Goal: Task Accomplishment & Management: Manage account settings

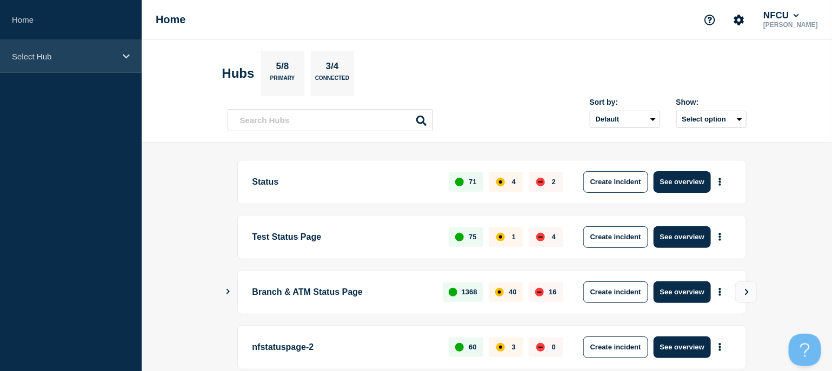
click at [3, 63] on div "Select Hub" at bounding box center [71, 56] width 142 height 33
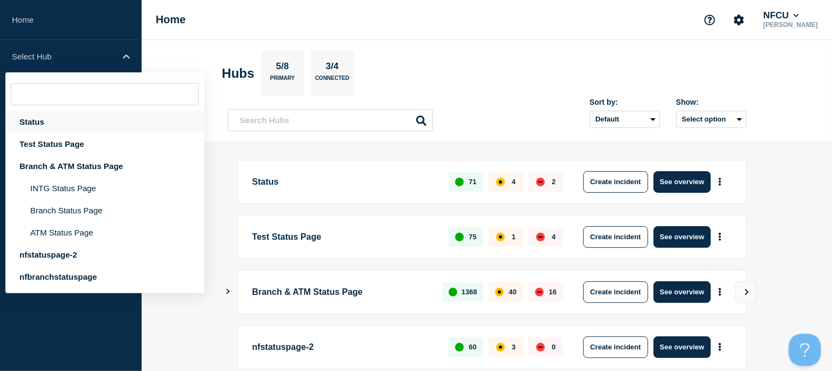
click at [37, 123] on div "Status" at bounding box center [104, 122] width 199 height 22
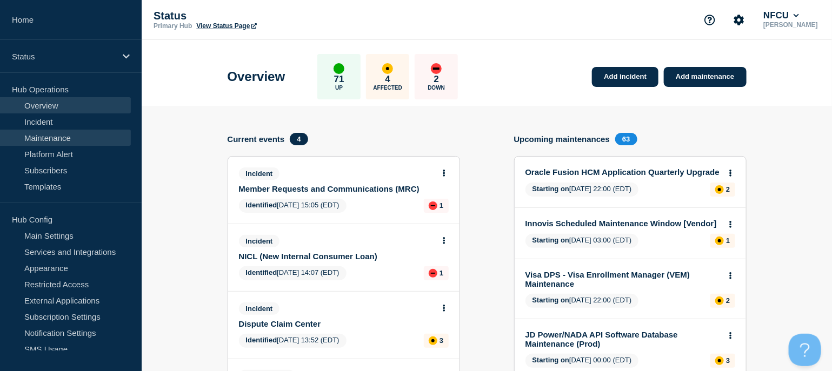
click at [51, 138] on link "Maintenance" at bounding box center [65, 138] width 131 height 16
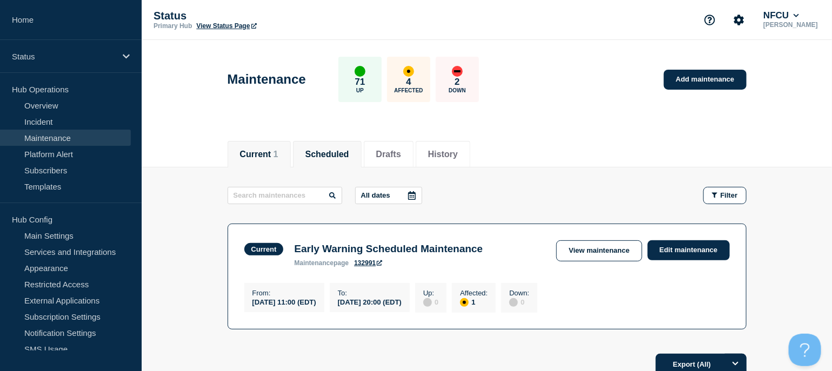
click at [333, 150] on button "Scheduled" at bounding box center [327, 155] width 44 height 10
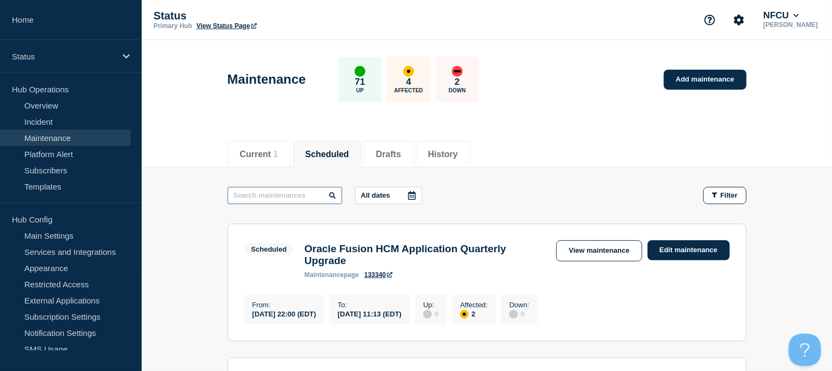
click at [283, 195] on input "text" at bounding box center [285, 195] width 115 height 17
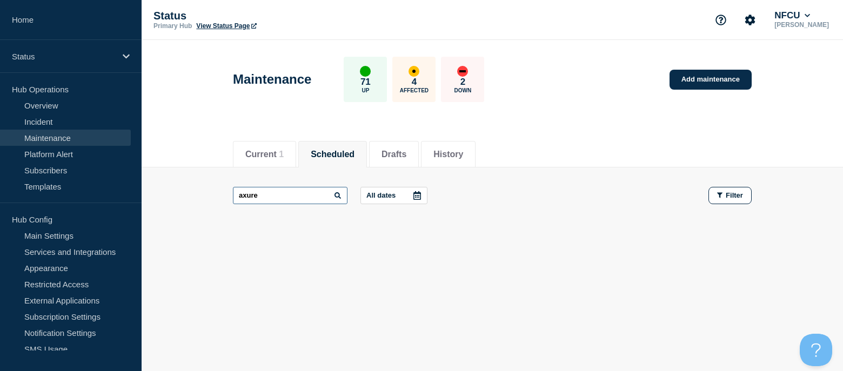
drag, startPoint x: 272, startPoint y: 195, endPoint x: 243, endPoint y: 195, distance: 29.7
click at [243, 195] on input "axure" at bounding box center [290, 195] width 115 height 17
type input "azure"
click at [463, 151] on button "History" at bounding box center [448, 155] width 30 height 10
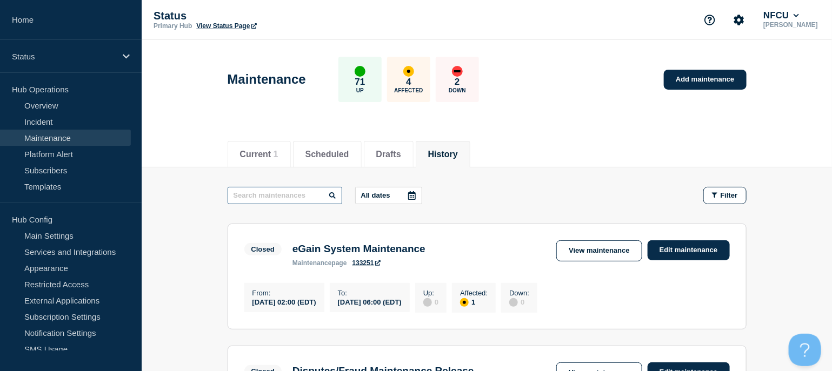
click at [283, 197] on input "text" at bounding box center [285, 195] width 115 height 17
type input "azure"
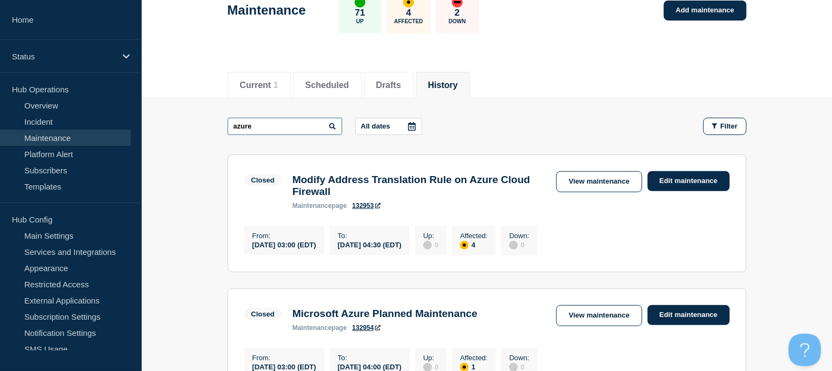
scroll to position [144, 0]
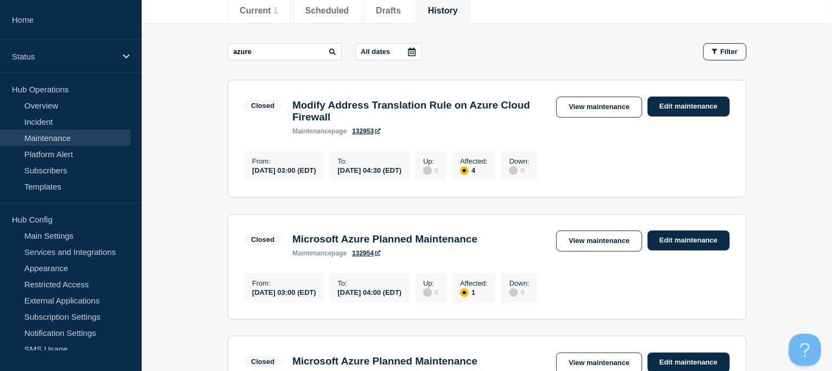
drag, startPoint x: 571, startPoint y: 247, endPoint x: 569, endPoint y: 238, distance: 9.4
click at [571, 247] on link "View maintenance" at bounding box center [598, 241] width 85 height 21
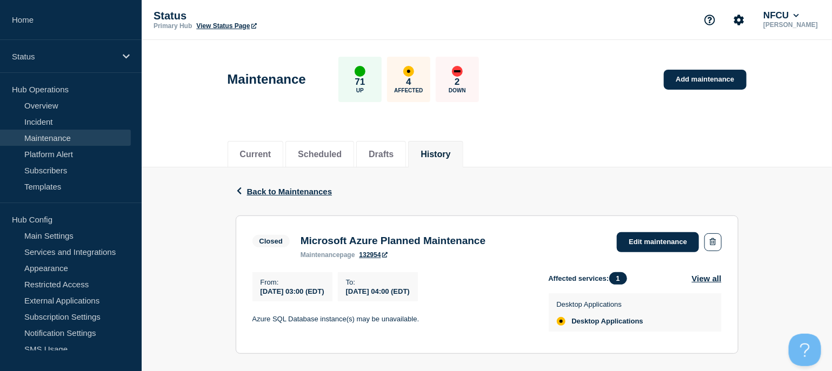
drag, startPoint x: 698, startPoint y: 77, endPoint x: 639, endPoint y: 6, distance: 92.1
click at [698, 77] on link "Add maintenance" at bounding box center [705, 80] width 82 height 20
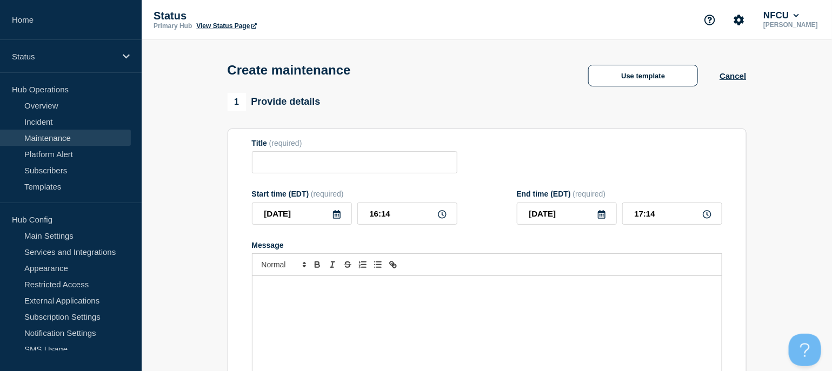
checkbox input "true"
click at [295, 163] on input "Title" at bounding box center [354, 162] width 205 height 22
paste input "Dark Matter Exchange Release"
type input "Dark Matter Exchange Release"
click at [337, 315] on div "Message" at bounding box center [486, 341] width 469 height 130
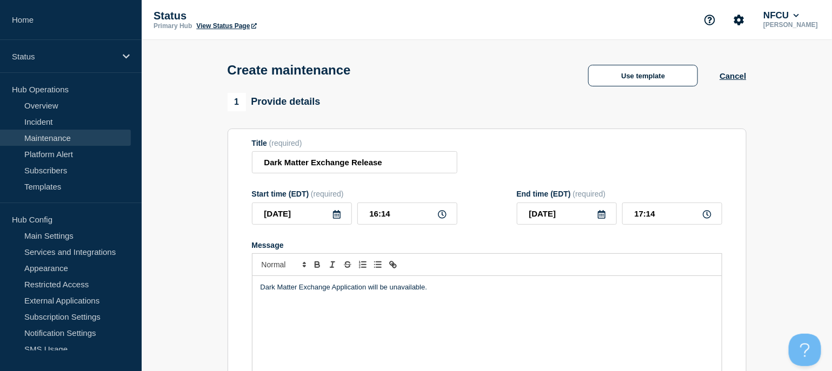
click at [336, 215] on icon at bounding box center [336, 214] width 9 height 9
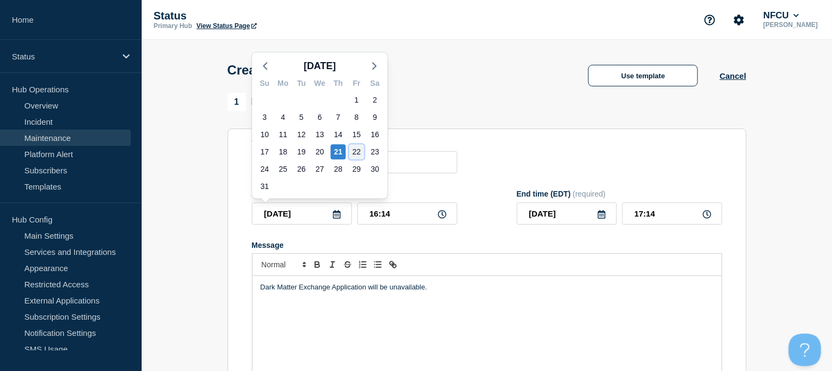
click at [352, 152] on div "22" at bounding box center [356, 151] width 15 height 15
type input "[DATE]"
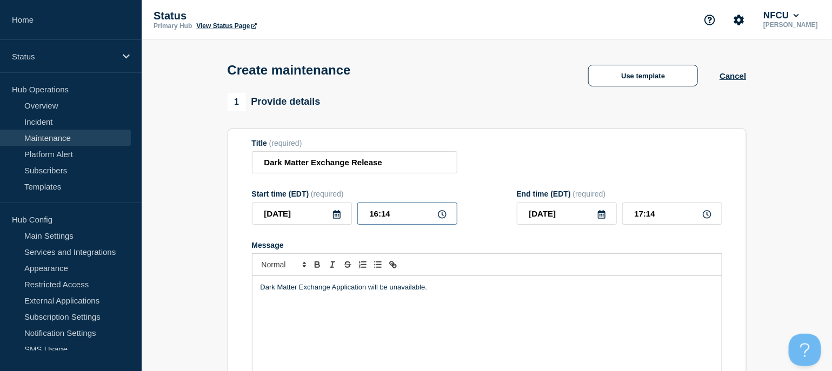
click at [402, 215] on input "16:14" at bounding box center [407, 214] width 100 height 22
drag, startPoint x: 370, startPoint y: 214, endPoint x: 317, endPoint y: 213, distance: 53.0
click at [317, 213] on div "2025-08-22 16:14" at bounding box center [354, 214] width 205 height 22
type input "23:00"
type input "[DATE]"
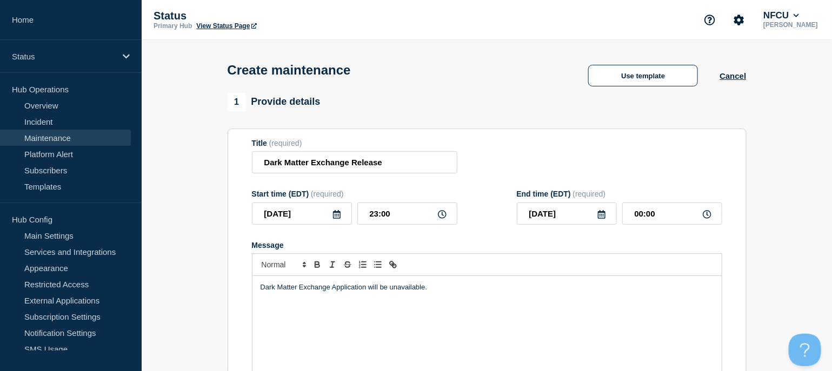
click at [603, 185] on form "Title (required) Dark Matter Exchange Release Start time (EDT) (required) 2025-…" at bounding box center [487, 283] width 470 height 289
click at [658, 209] on input "00:00" at bounding box center [672, 214] width 100 height 22
drag, startPoint x: 669, startPoint y: 211, endPoint x: 543, endPoint y: 195, distance: 126.9
click at [552, 196] on div "End time (EDT) (required) 2025-08-23 00:00" at bounding box center [619, 207] width 205 height 35
type input "06:00"
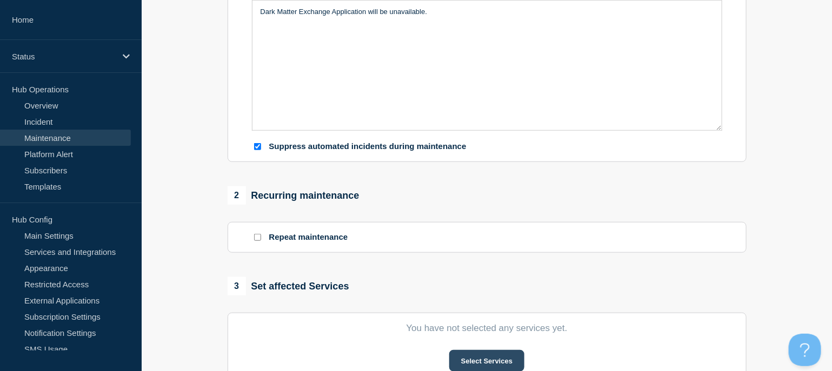
scroll to position [360, 0]
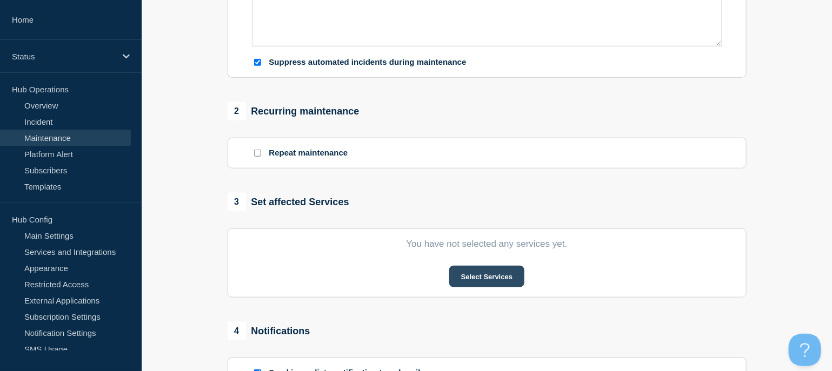
click at [493, 285] on button "Select Services" at bounding box center [486, 277] width 75 height 22
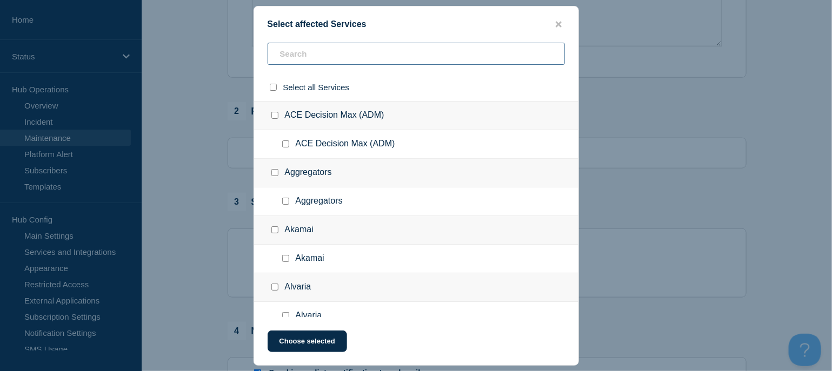
click at [313, 58] on input "text" at bounding box center [416, 54] width 297 height 22
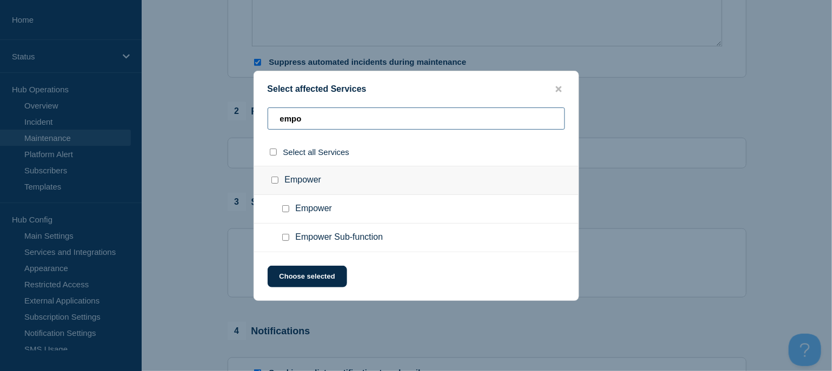
type input "empo"
click at [286, 207] on input "Empower checkbox" at bounding box center [285, 208] width 7 height 7
checkbox input "true"
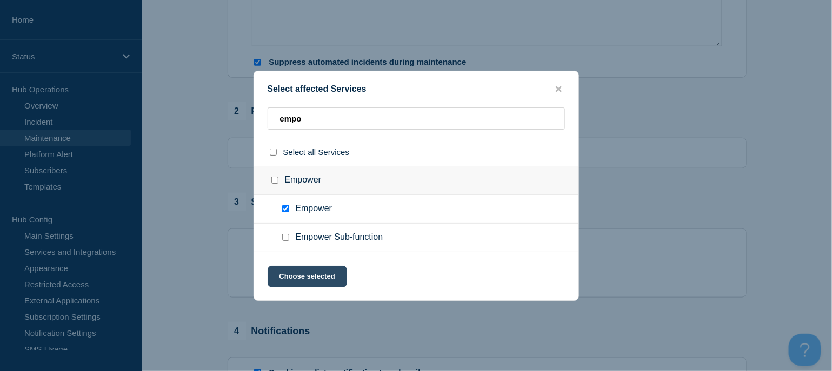
click at [300, 279] on button "Choose selected" at bounding box center [307, 277] width 79 height 22
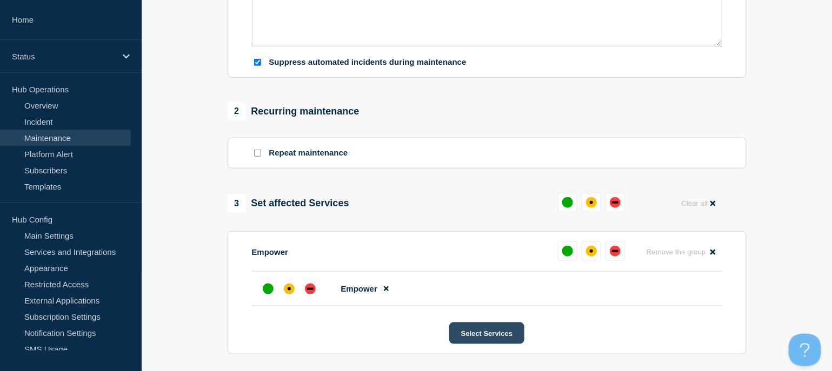
click at [483, 332] on button "Select Services" at bounding box center [486, 334] width 75 height 22
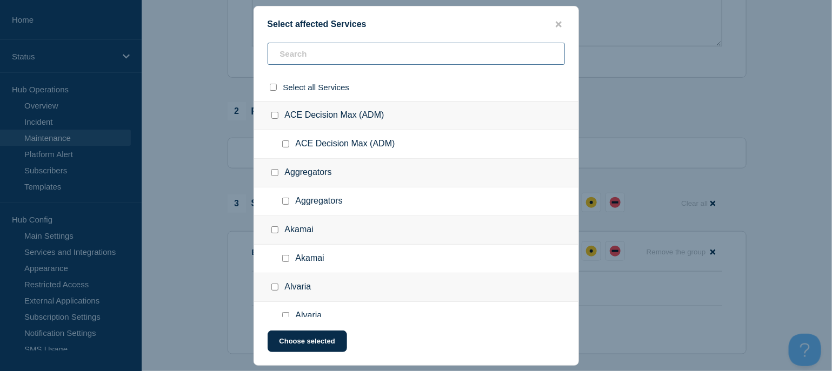
click at [296, 59] on input "text" at bounding box center [416, 54] width 297 height 22
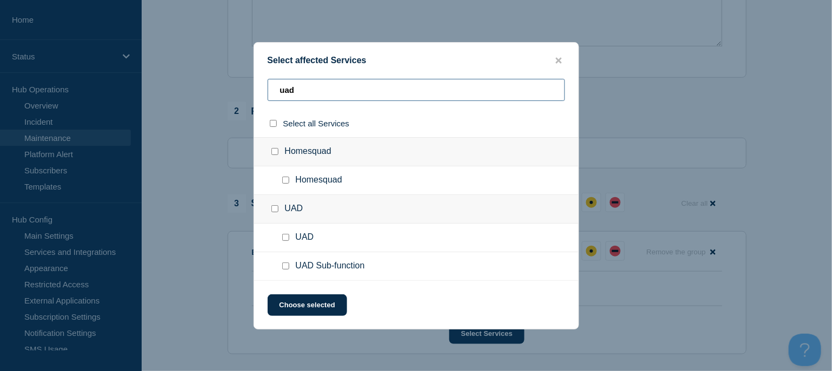
type input "uad"
click at [284, 268] on input "UAD Sub-function checkbox" at bounding box center [285, 266] width 7 height 7
checkbox input "true"
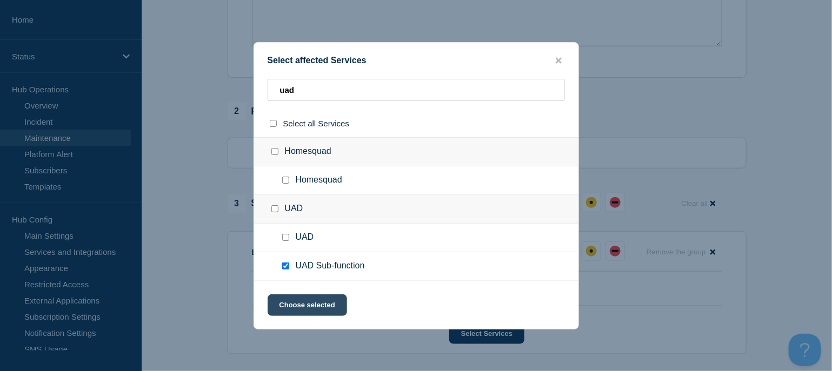
click at [299, 302] on button "Choose selected" at bounding box center [307, 306] width 79 height 22
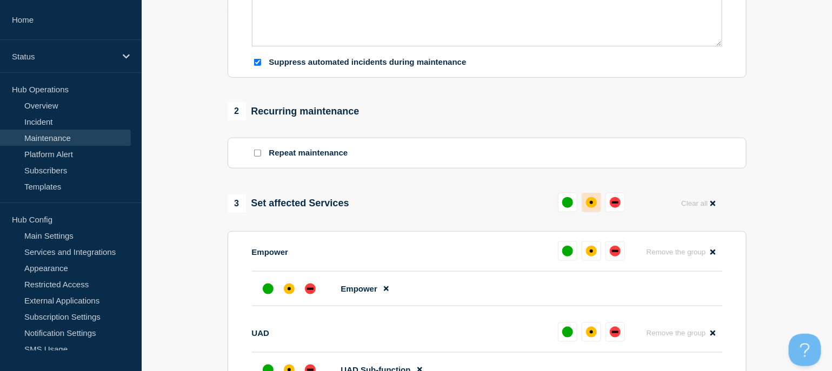
click at [585, 209] on button at bounding box center [590, 202] width 19 height 19
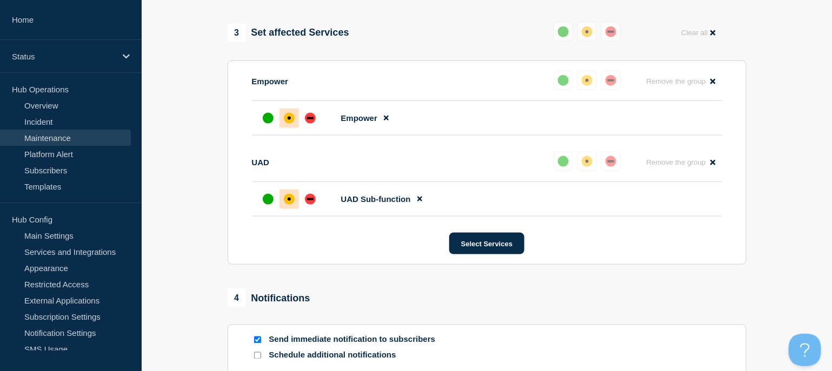
scroll to position [649, 0]
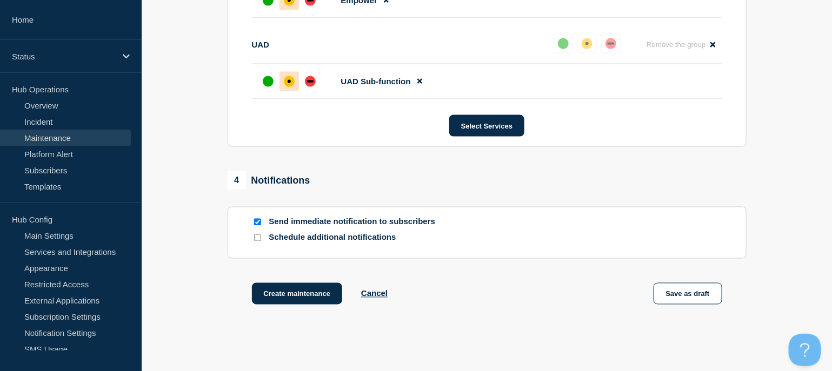
click at [258, 223] on input "Send immediate notification to subscribers" at bounding box center [257, 222] width 7 height 7
checkbox input "false"
click at [317, 289] on button "Create maintenance" at bounding box center [297, 294] width 91 height 22
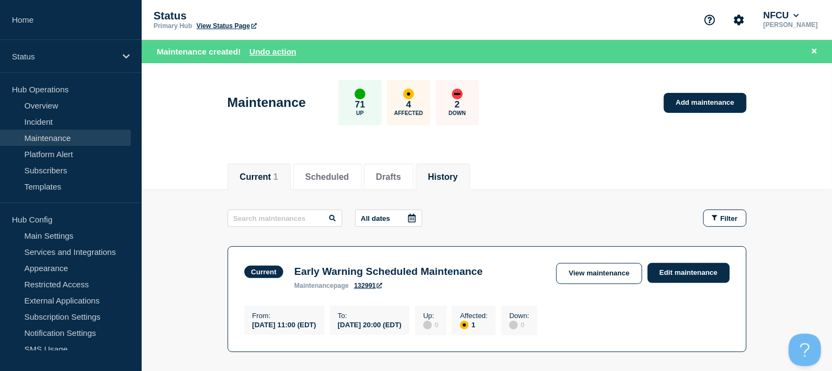
click at [466, 166] on li "History" at bounding box center [443, 177] width 55 height 26
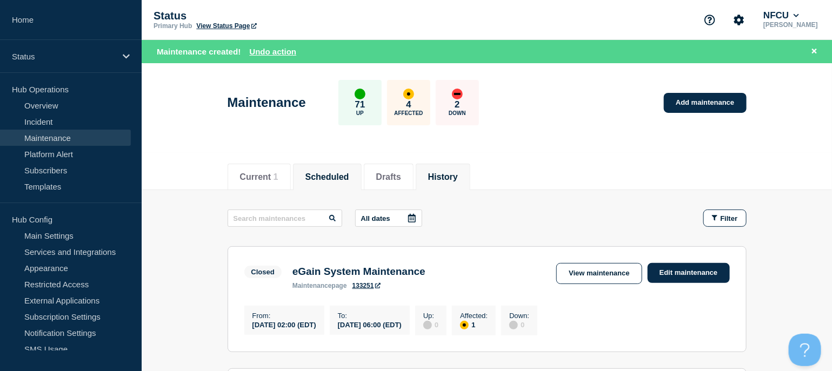
click at [335, 177] on button "Scheduled" at bounding box center [327, 177] width 44 height 10
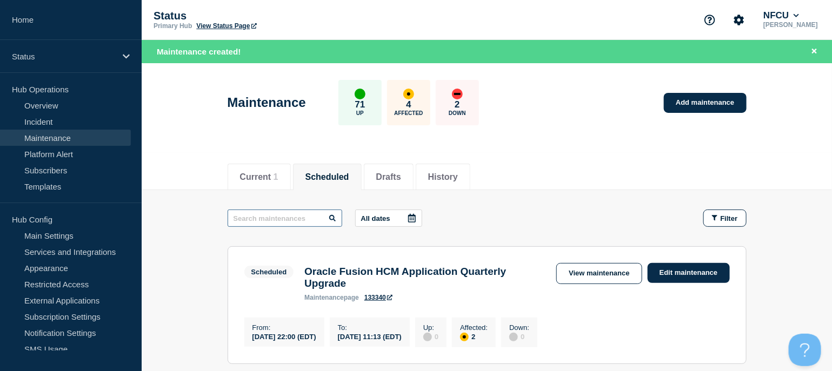
click at [288, 216] on input "text" at bounding box center [285, 218] width 115 height 17
type input "azure"
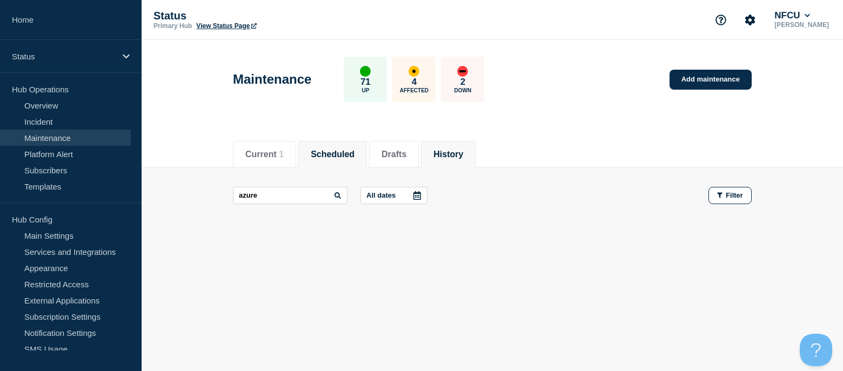
click at [472, 143] on li "History" at bounding box center [448, 154] width 55 height 26
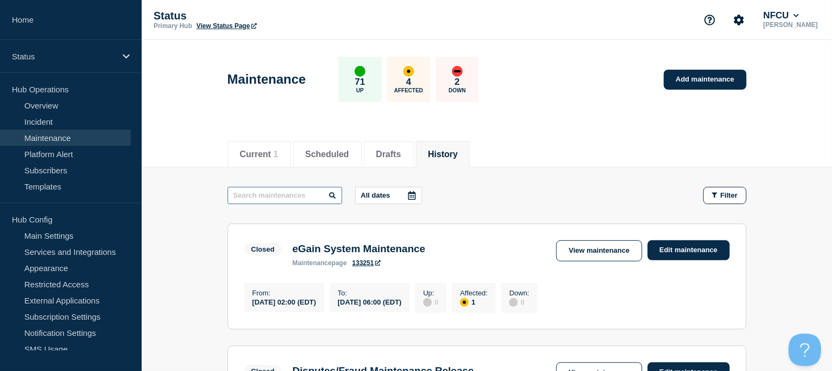
click at [253, 192] on input "text" at bounding box center [285, 195] width 115 height 17
type input "azure"
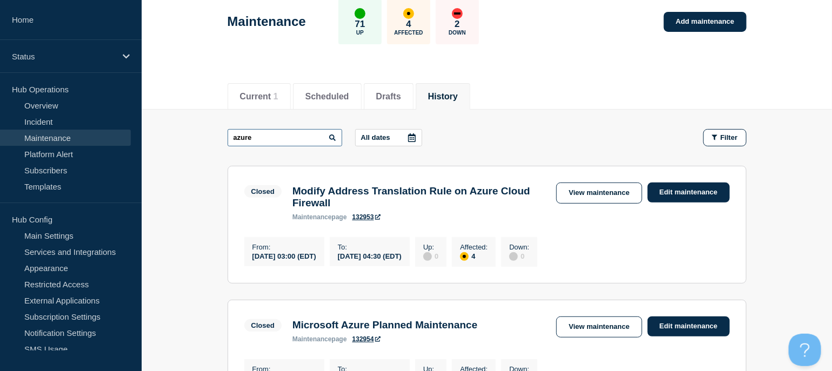
scroll to position [144, 0]
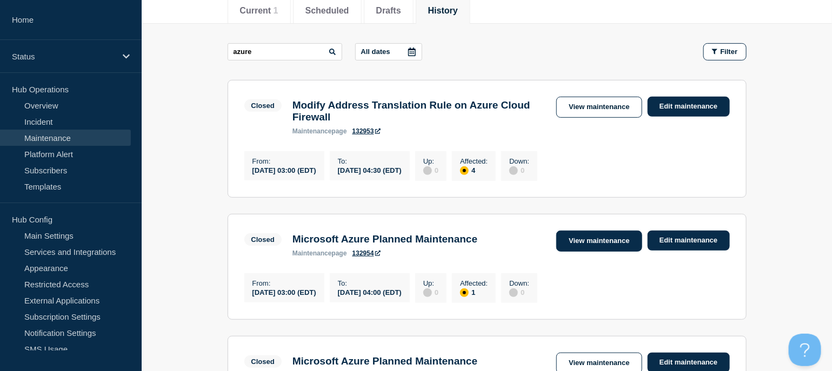
click at [595, 244] on link "View maintenance" at bounding box center [598, 241] width 85 height 21
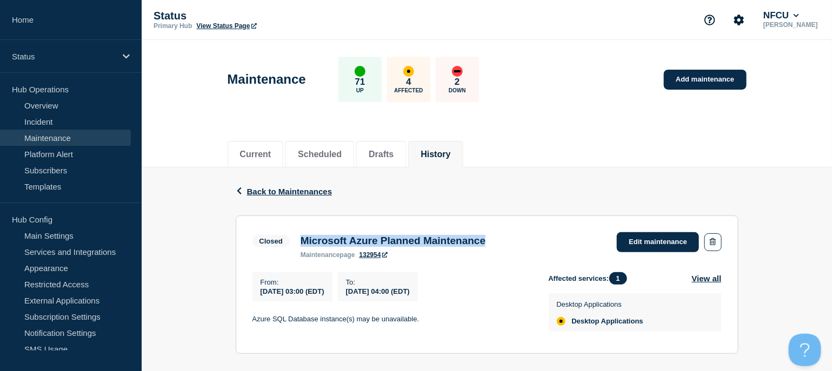
drag, startPoint x: 302, startPoint y: 242, endPoint x: 526, endPoint y: 241, distance: 224.3
click at [526, 241] on div "Closed Microsoft Azure Planned Maintenance maintenance page 132954 Edit mainten…" at bounding box center [486, 245] width 469 height 26
copy h3 "Microsoft Azure Planned Maintenance"
drag, startPoint x: 251, startPoint y: 320, endPoint x: 432, endPoint y: 317, distance: 181.1
click at [432, 317] on section "Closed Microsoft Azure Planned Maintenance maintenance page 132954 Edit mainten…" at bounding box center [487, 285] width 503 height 138
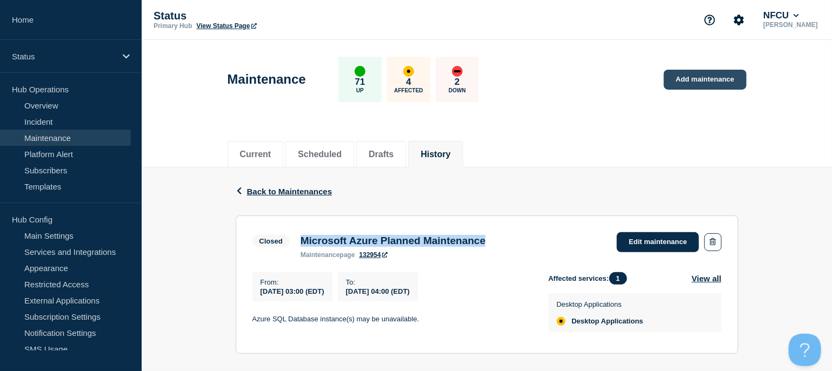
click at [720, 82] on link "Add maintenance" at bounding box center [705, 80] width 82 height 20
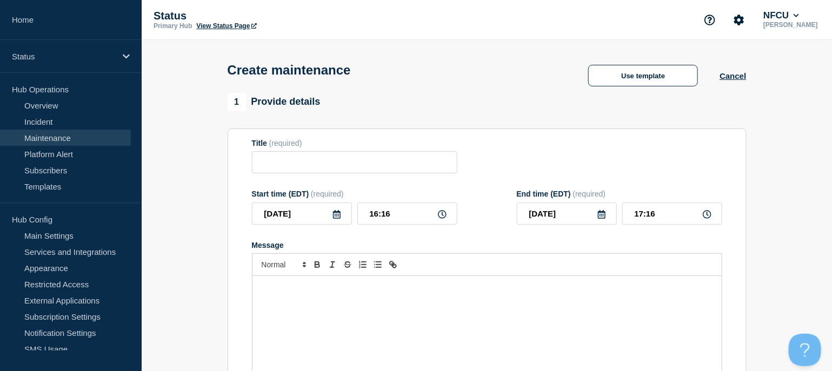
checkbox input "true"
drag, startPoint x: 324, startPoint y: 161, endPoint x: 283, endPoint y: 85, distance: 85.9
click at [324, 160] on input "Title" at bounding box center [354, 162] width 205 height 22
paste input "My HR System and Oracle ERP Maintenance"
click at [279, 166] on input "My HR System and Oracle ERP Maintenance" at bounding box center [354, 162] width 205 height 22
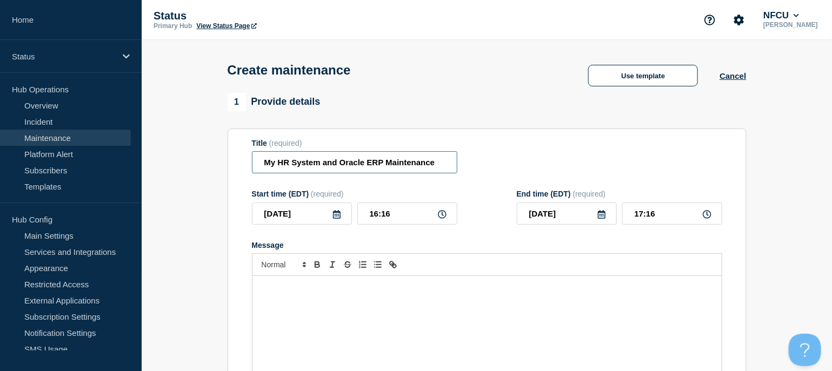
type input "My HR System and Oracle ERP Maintenance"
click at [336, 216] on icon at bounding box center [336, 214] width 9 height 9
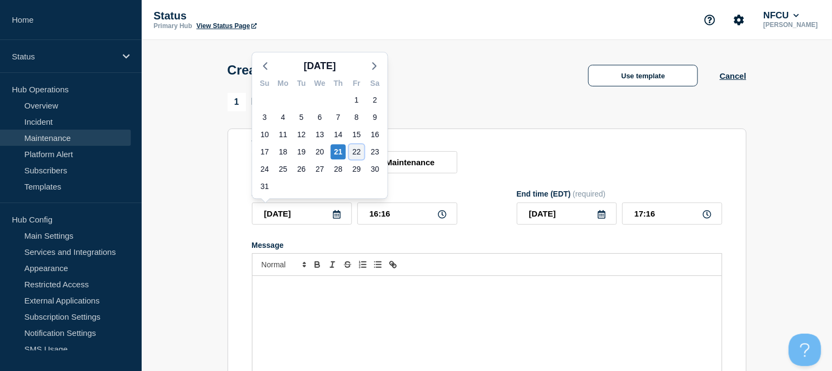
click at [358, 154] on div "22" at bounding box center [356, 151] width 15 height 15
type input "[DATE]"
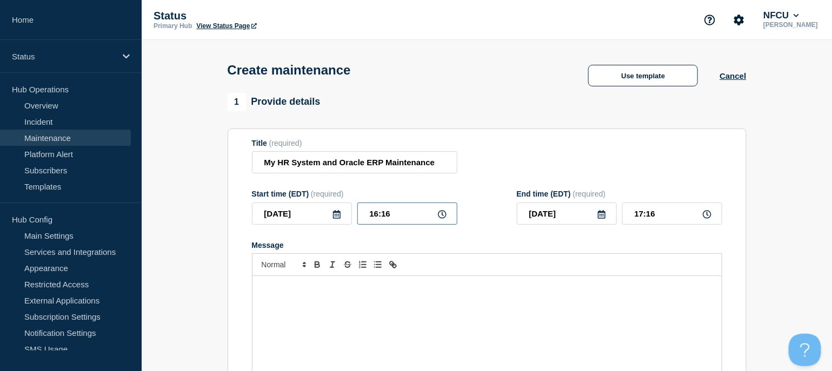
click at [389, 212] on input "16:16" at bounding box center [407, 214] width 100 height 22
drag, startPoint x: 262, startPoint y: 194, endPoint x: 243, endPoint y: 192, distance: 19.0
click at [243, 192] on section "Title (required) My HR System and Oracle ERP Maintenance Start time (EDT) (requ…" at bounding box center [487, 284] width 519 height 310
type input "22:00"
type input "23:00"
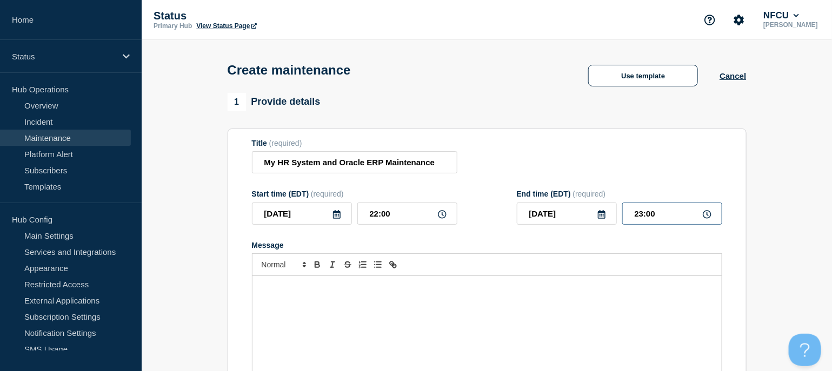
click at [654, 213] on input "23:00" at bounding box center [672, 214] width 100 height 22
click at [571, 149] on div "Title (required) My HR System and Oracle ERP Maintenance" at bounding box center [487, 156] width 470 height 35
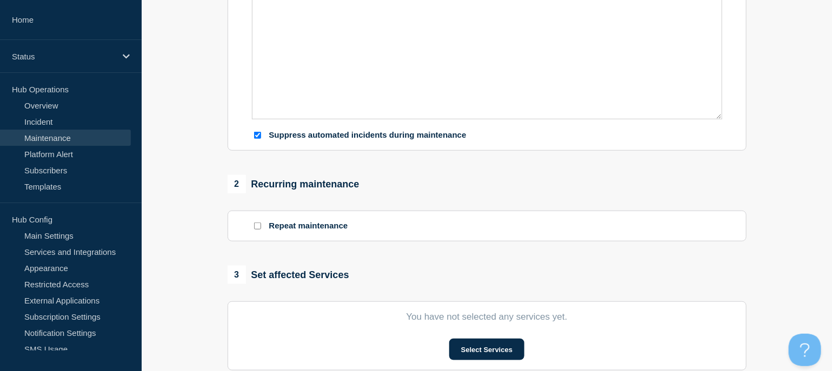
scroll to position [288, 0]
click at [483, 353] on button "Select Services" at bounding box center [486, 349] width 75 height 22
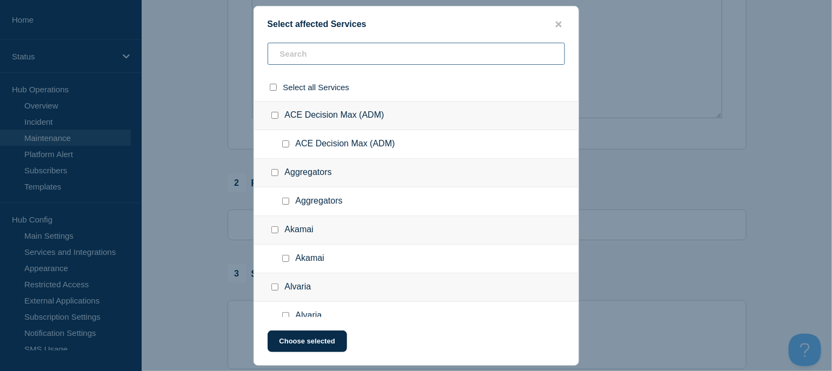
click at [297, 55] on input "text" at bounding box center [416, 54] width 297 height 22
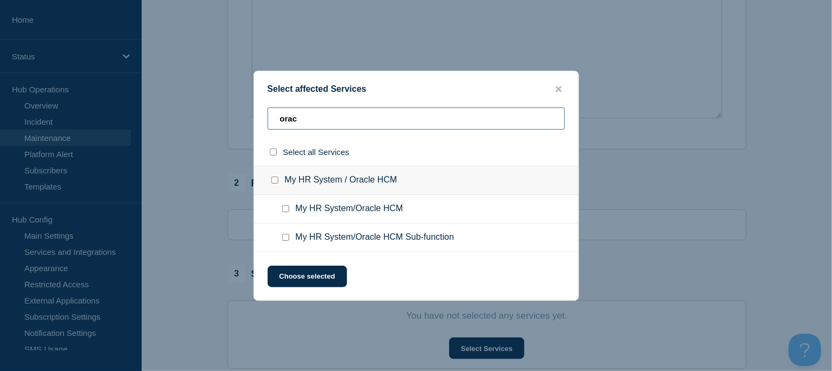
type input "orac"
click at [283, 209] on input "My HR System/Oracle HCM checkbox" at bounding box center [285, 208] width 7 height 7
checkbox input "true"
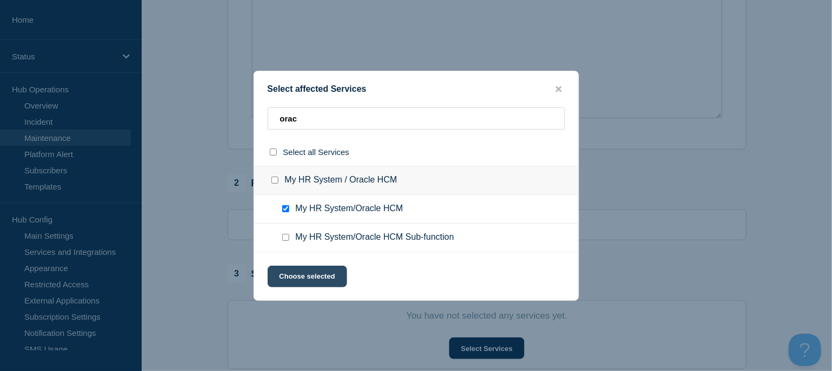
click at [307, 277] on button "Choose selected" at bounding box center [307, 277] width 79 height 22
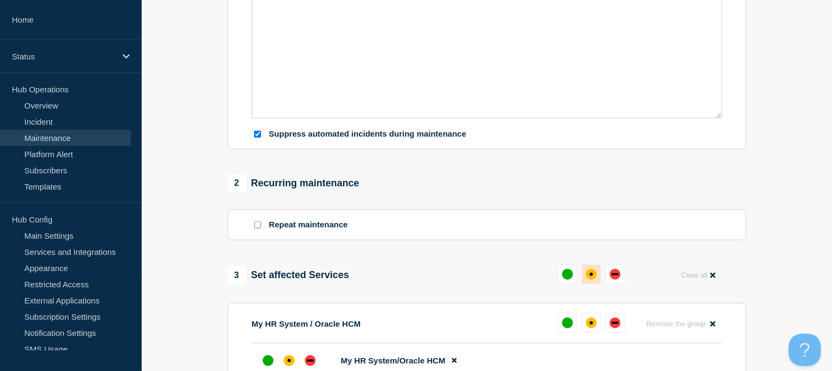
click at [592, 273] on div "affected" at bounding box center [591, 274] width 11 height 11
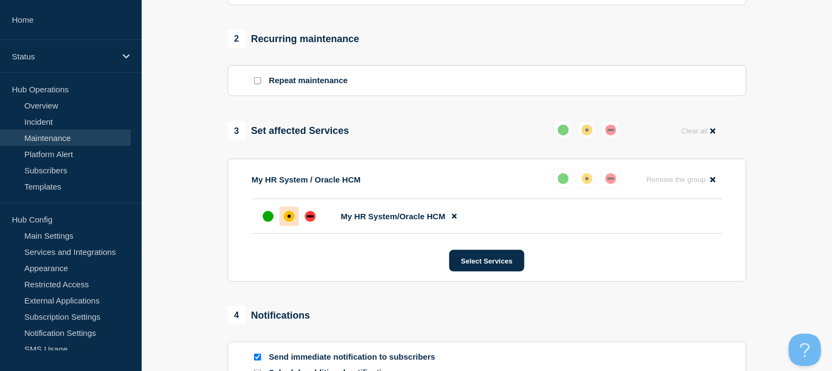
scroll to position [627, 0]
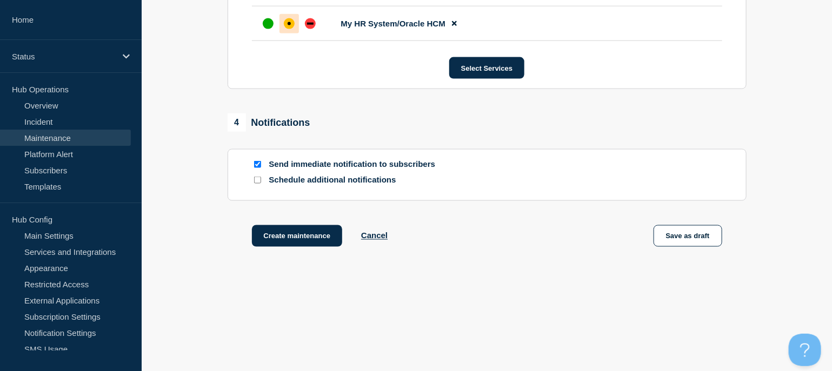
click at [254, 162] on input "Send immediate notification to subscribers" at bounding box center [257, 164] width 7 height 7
checkbox input "false"
click at [296, 237] on button "Create maintenance" at bounding box center [297, 236] width 91 height 22
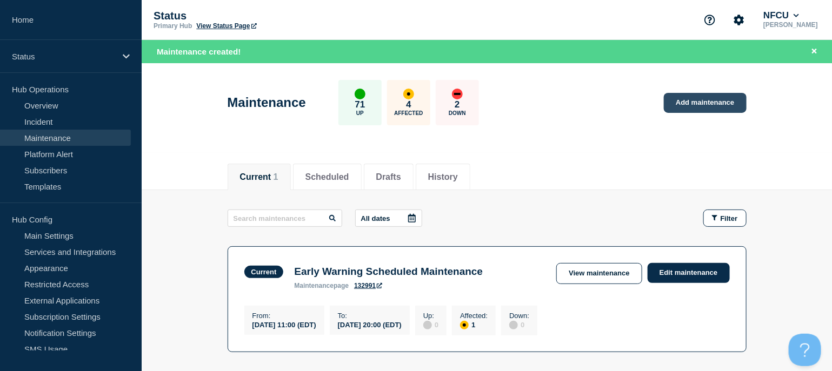
click at [702, 103] on link "Add maintenance" at bounding box center [705, 103] width 82 height 20
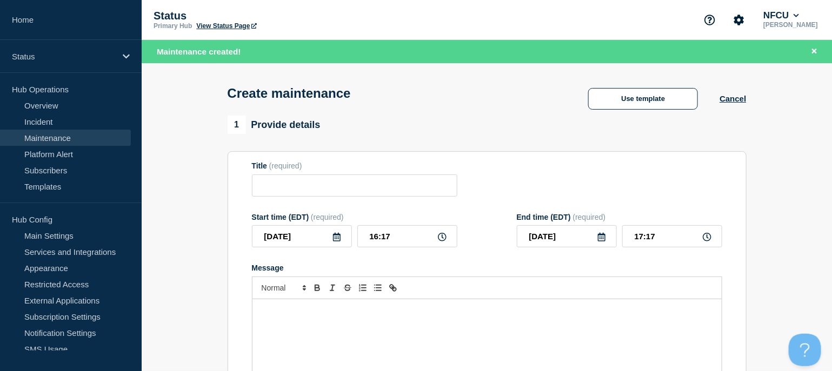
checkbox input "true"
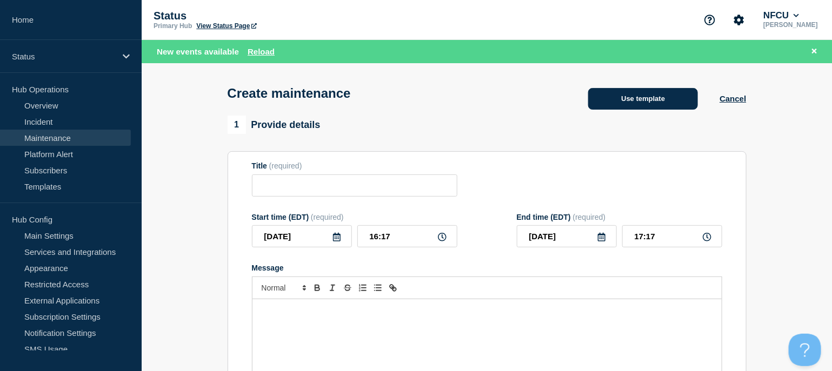
click at [627, 98] on button "Use template" at bounding box center [643, 99] width 110 height 22
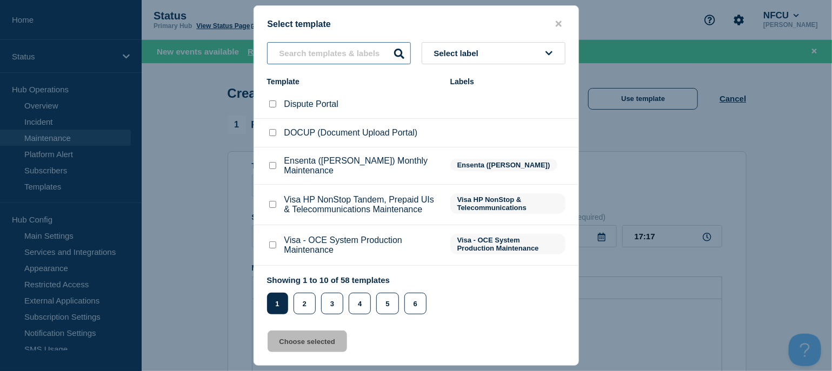
click at [299, 45] on input "text" at bounding box center [339, 53] width 144 height 22
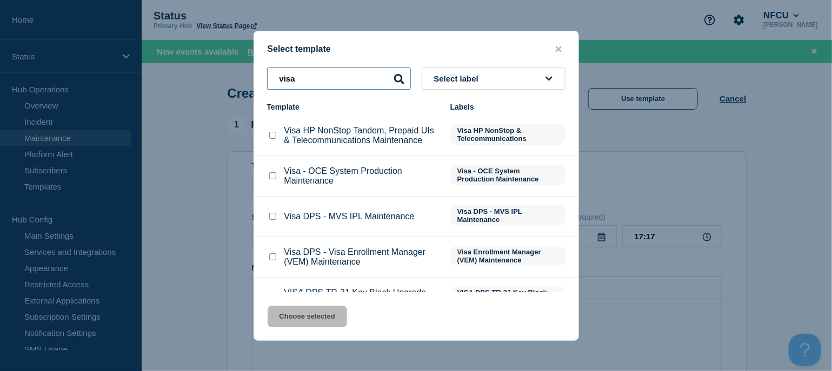
type input "visa"
click at [270, 137] on input "Visa HP NonStop Tandem, Prepaid UIs & Telecommunications Maintenance checkbox" at bounding box center [272, 135] width 7 height 7
checkbox input "true"
click at [282, 318] on button "Choose selected" at bounding box center [307, 317] width 79 height 22
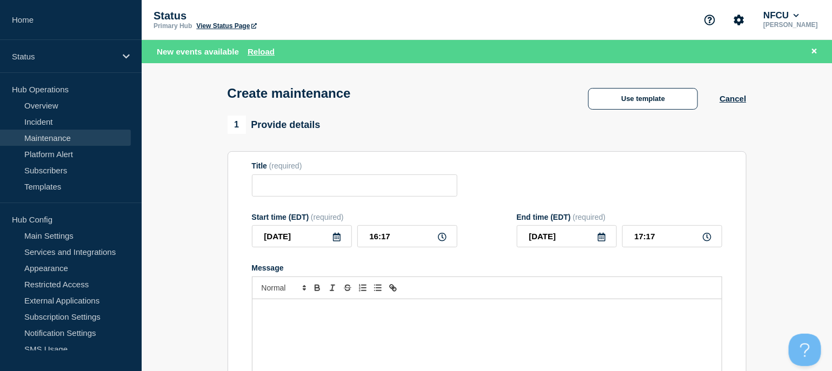
type input "Visa HP NonStop Tandem, Prepaid UIs & Telecommunications Maintenance"
checkbox input "false"
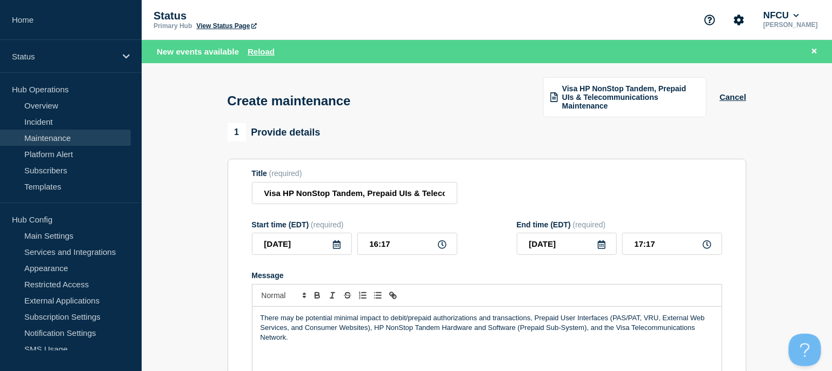
click at [339, 243] on icon at bounding box center [337, 244] width 8 height 9
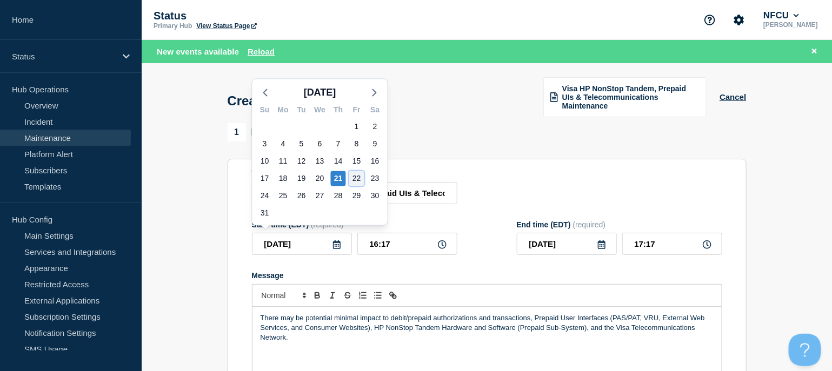
click at [354, 176] on div "22" at bounding box center [356, 178] width 15 height 15
type input "[DATE]"
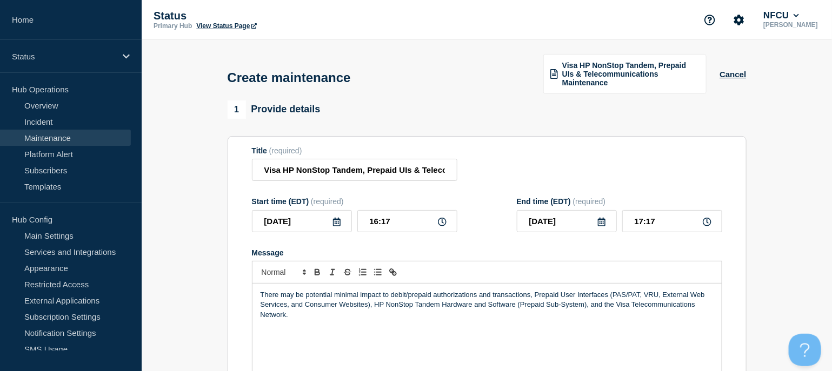
click at [396, 239] on form "Title (required) Visa HP NonStop Tandem, Prepaid UIs & Telecommunications Maint…" at bounding box center [487, 290] width 470 height 289
click at [407, 219] on input "16:17" at bounding box center [407, 221] width 100 height 22
drag, startPoint x: 411, startPoint y: 218, endPoint x: 320, endPoint y: 206, distance: 91.0
click at [321, 206] on div "Start time (EDT) (required) 2025-08-22 16:17" at bounding box center [354, 214] width 205 height 35
type input "01:00"
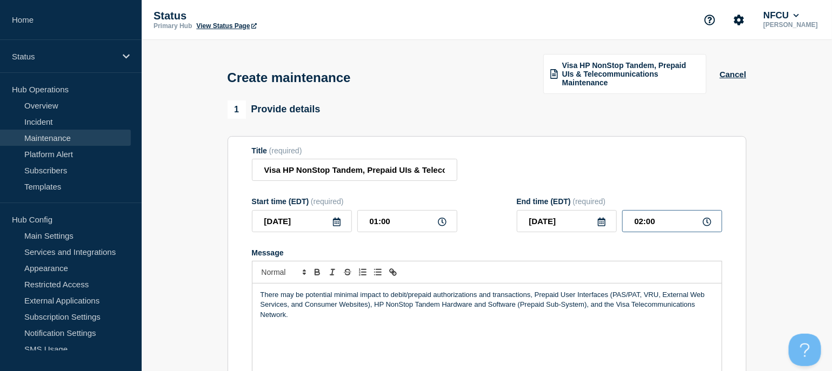
click at [667, 220] on input "02:00" at bounding box center [672, 221] width 100 height 22
drag, startPoint x: 674, startPoint y: 218, endPoint x: 597, endPoint y: 211, distance: 77.6
click at [597, 211] on div "2025-08-22 02:00" at bounding box center [619, 221] width 205 height 22
type input "06:00"
click at [572, 164] on div "Title (required) Visa HP NonStop Tandem, Prepaid UIs & Telecommunications Maint…" at bounding box center [487, 163] width 470 height 35
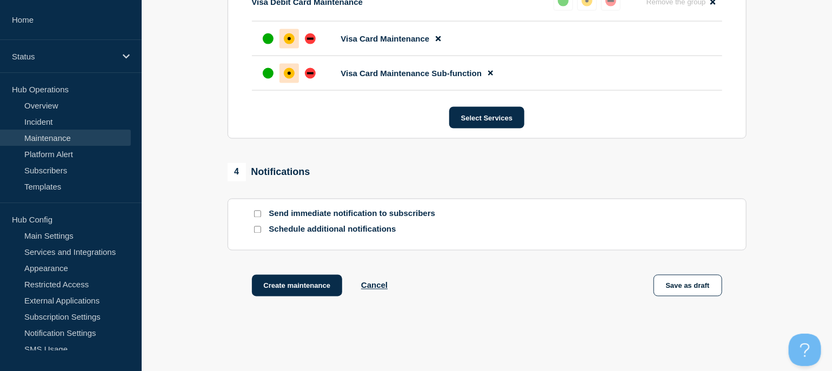
scroll to position [747, 0]
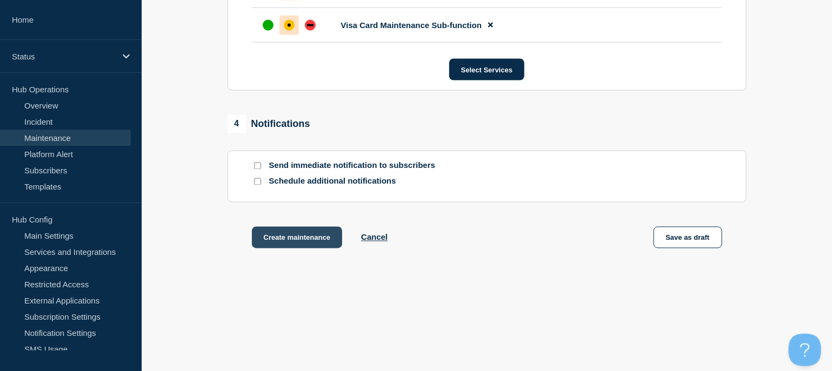
click at [290, 236] on button "Create maintenance" at bounding box center [297, 238] width 91 height 22
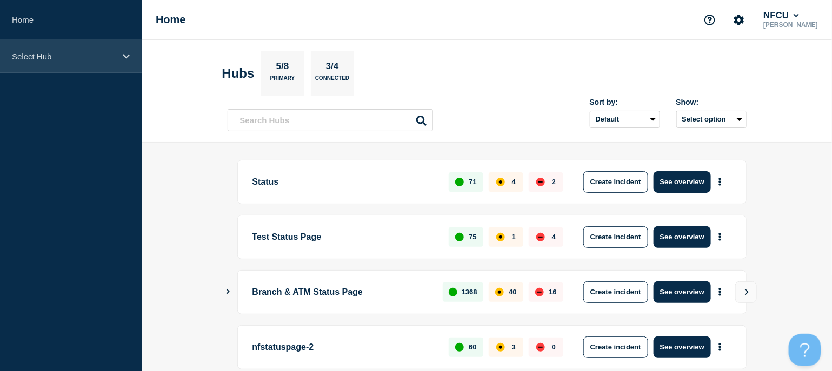
click at [77, 64] on div "Select Hub" at bounding box center [71, 56] width 142 height 33
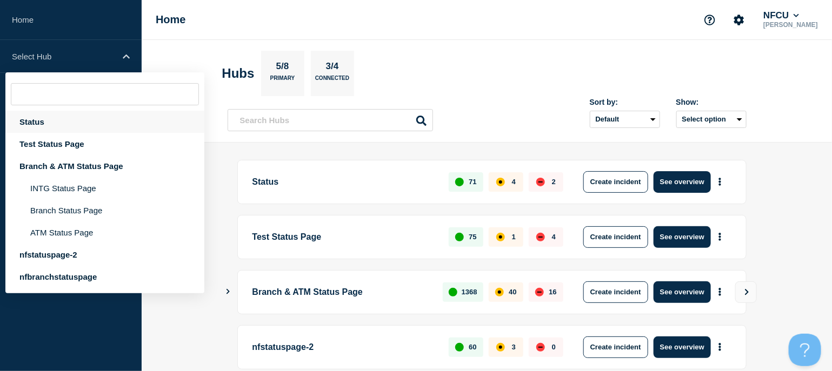
click at [37, 123] on div "Status" at bounding box center [104, 122] width 199 height 22
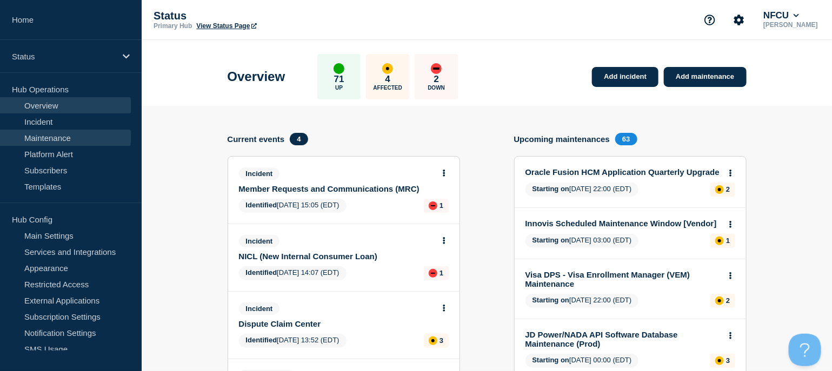
click at [43, 134] on link "Maintenance" at bounding box center [65, 138] width 131 height 16
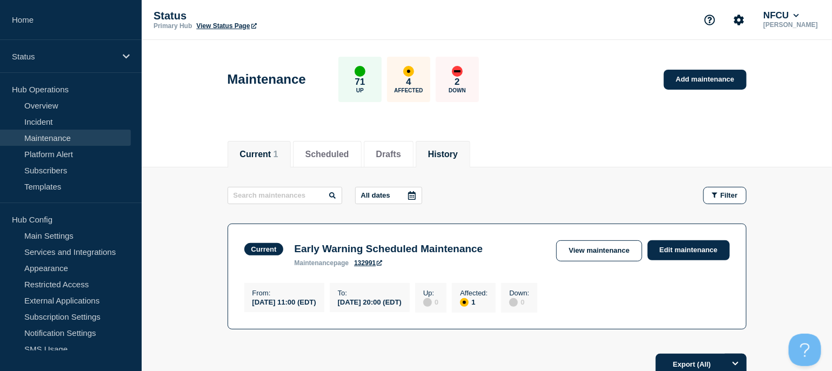
click at [458, 152] on button "History" at bounding box center [443, 155] width 30 height 10
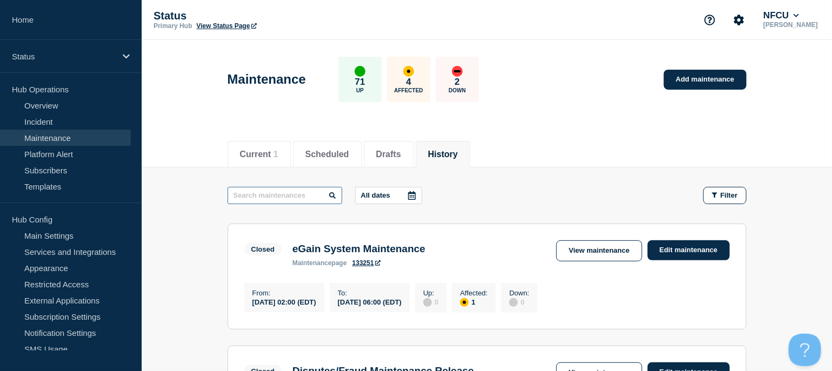
click at [252, 197] on input "text" at bounding box center [285, 195] width 115 height 17
type input "dark"
click at [333, 155] on button "Scheduled" at bounding box center [327, 155] width 44 height 10
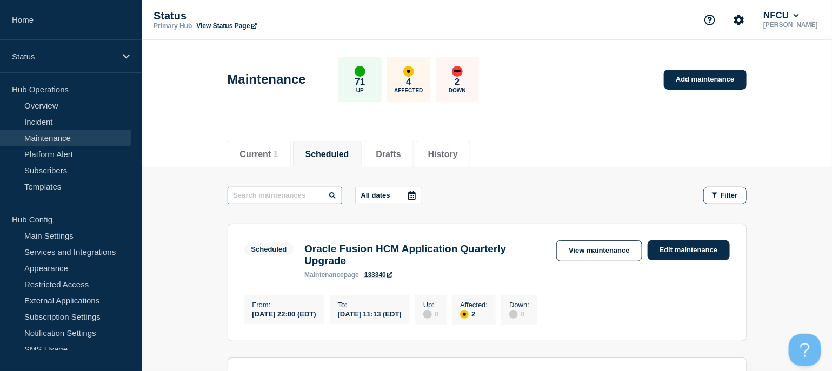
click at [280, 197] on input "text" at bounding box center [285, 195] width 115 height 17
type input "dark"
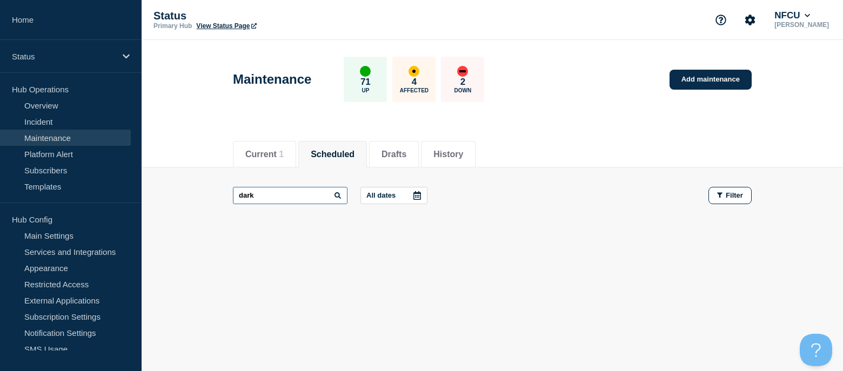
click at [284, 195] on input "dark" at bounding box center [290, 195] width 115 height 17
drag, startPoint x: 288, startPoint y: 197, endPoint x: 213, endPoint y: 197, distance: 74.6
click at [213, 197] on main "dark All dates Filter" at bounding box center [492, 196] width 701 height 56
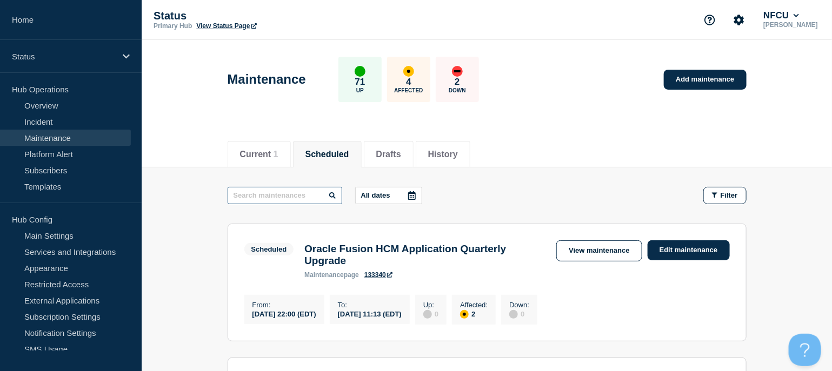
click at [292, 195] on input "text" at bounding box center [285, 195] width 115 height 17
click at [458, 150] on button "History" at bounding box center [443, 155] width 30 height 10
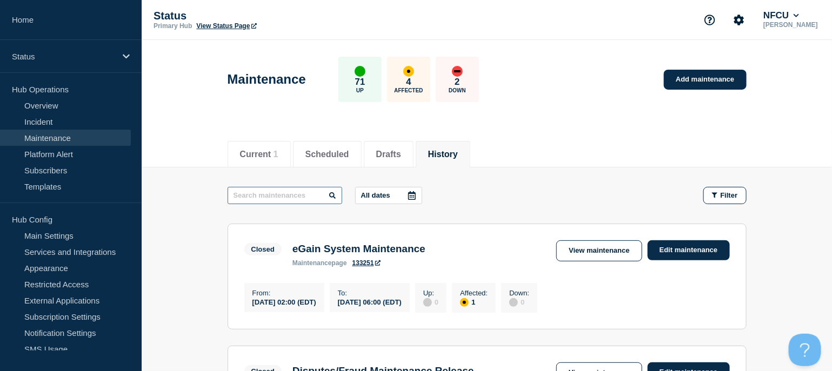
click at [270, 193] on input "text" at bounding box center [285, 195] width 115 height 17
type input "dark"
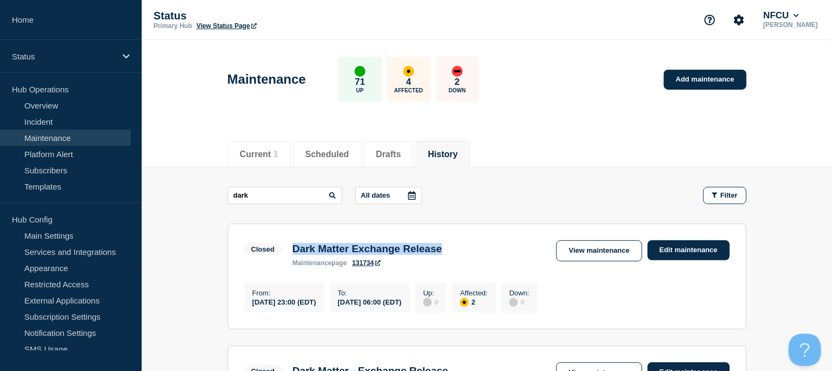
drag, startPoint x: 294, startPoint y: 247, endPoint x: 469, endPoint y: 246, distance: 174.6
click at [447, 246] on div "Dark Matter Exchange Release maintenance page 131734" at bounding box center [367, 255] width 161 height 24
copy h3 "Dark Matter Exchange Release"
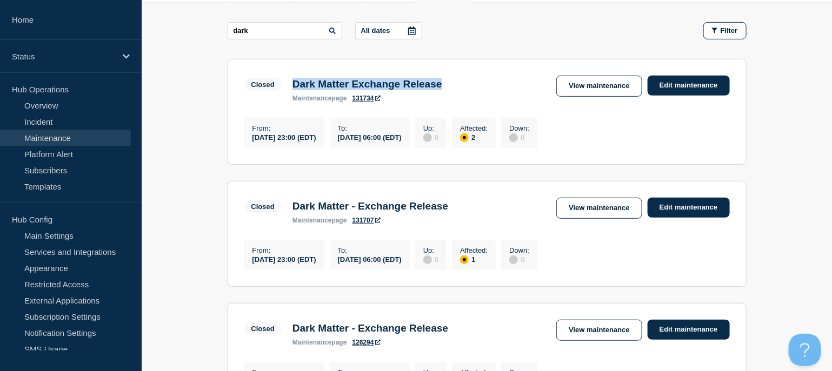
scroll to position [144, 0]
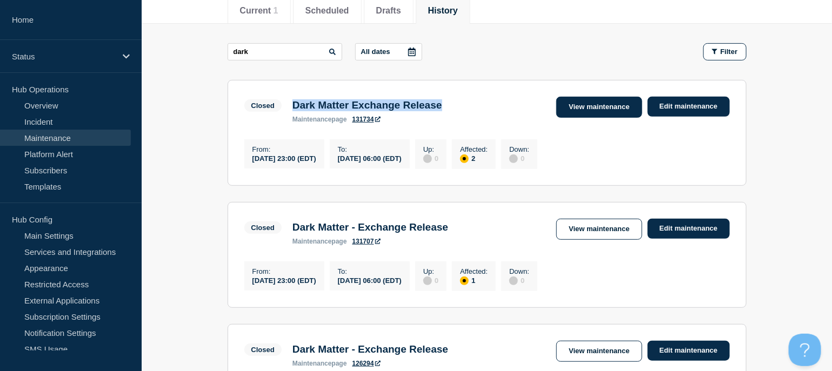
click at [604, 111] on link "View maintenance" at bounding box center [598, 107] width 85 height 21
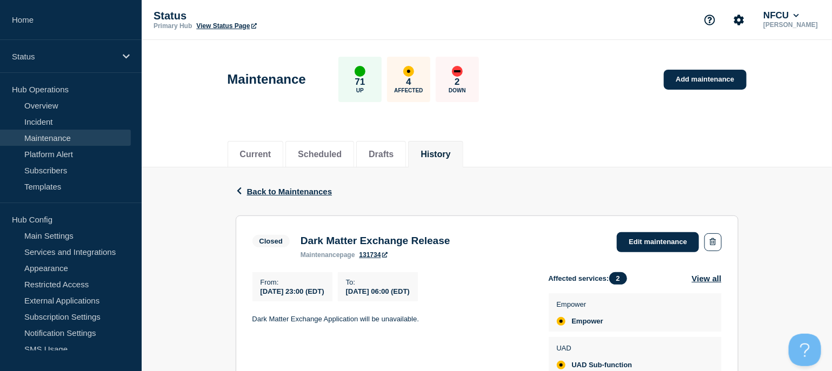
drag, startPoint x: 255, startPoint y: 318, endPoint x: 456, endPoint y: 320, distance: 200.5
click at [456, 320] on p "Dark Matter Exchange Application will be unavailable." at bounding box center [391, 320] width 279 height 10
drag, startPoint x: 456, startPoint y: 320, endPoint x: 233, endPoint y: 327, distance: 222.2
click at [233, 327] on div "Back Back to Maintenances Closed Dark Matter Exchange Release From [DATE] 23:00…" at bounding box center [487, 329] width 519 height 322
drag, startPoint x: 252, startPoint y: 322, endPoint x: 439, endPoint y: 319, distance: 187.0
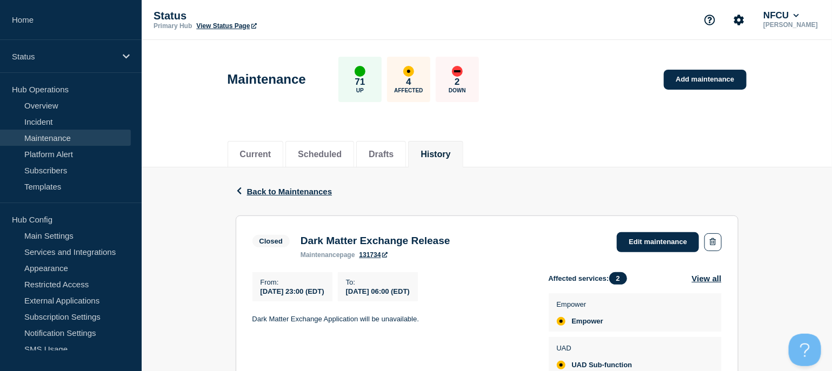
click at [439, 319] on p "Dark Matter Exchange Application will be unavailable." at bounding box center [391, 320] width 279 height 10
copy p "Dark Matter Exchange Application will be unavailable."
click at [700, 80] on link "Add maintenance" at bounding box center [705, 80] width 82 height 20
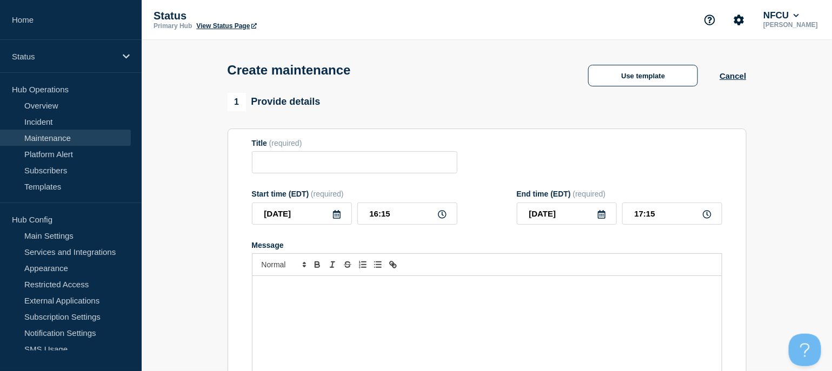
checkbox input "true"
click at [300, 170] on input "Title" at bounding box center [354, 162] width 205 height 22
paste input "Microsoft Azure Planned Maintenance"
type input "Microsoft Azure Planned Maintenance"
click at [338, 216] on icon at bounding box center [337, 214] width 8 height 9
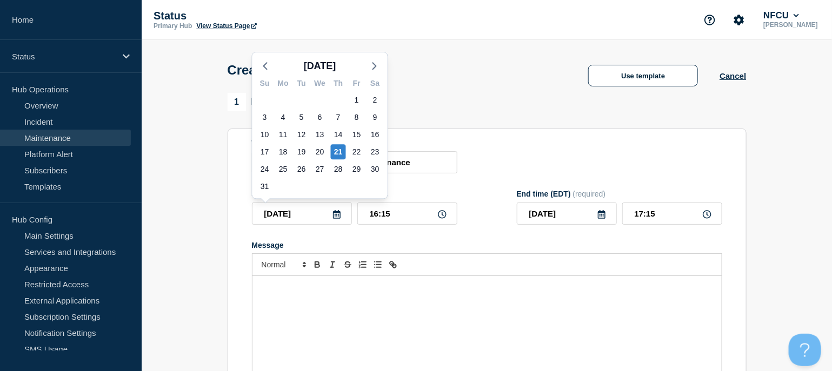
click at [348, 150] on div "22" at bounding box center [356, 151] width 18 height 17
click at [357, 153] on div "22" at bounding box center [356, 151] width 15 height 15
type input "[DATE]"
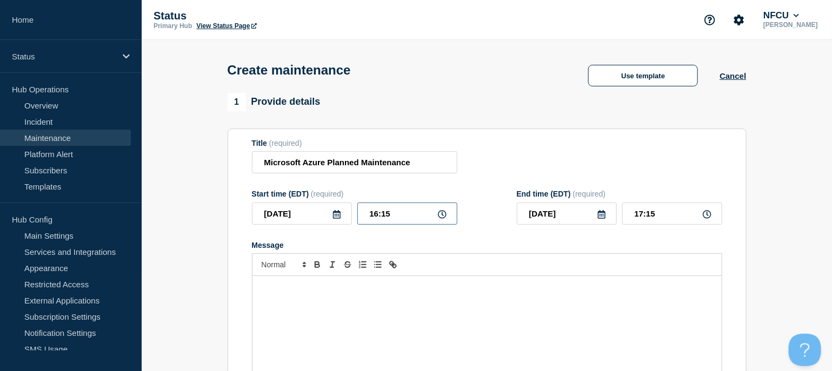
click at [392, 213] on input "16:15" at bounding box center [407, 214] width 100 height 22
drag, startPoint x: 409, startPoint y: 220, endPoint x: 290, endPoint y: 209, distance: 120.0
click at [290, 209] on div "[DATE] 16:15" at bounding box center [354, 214] width 205 height 22
type input "22:00"
type input "23:00"
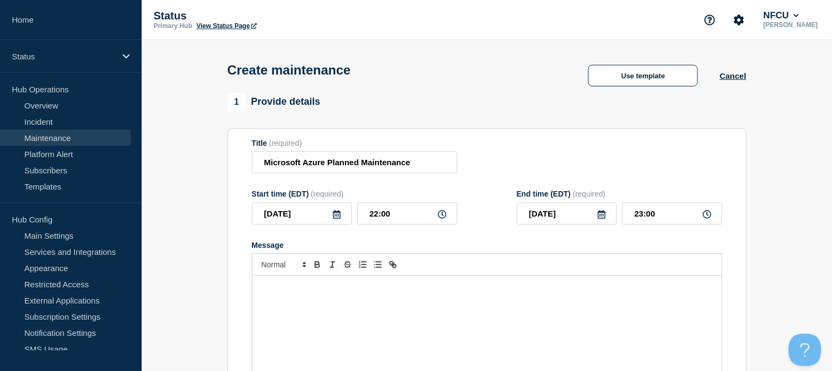
click at [599, 213] on icon at bounding box center [602, 214] width 8 height 9
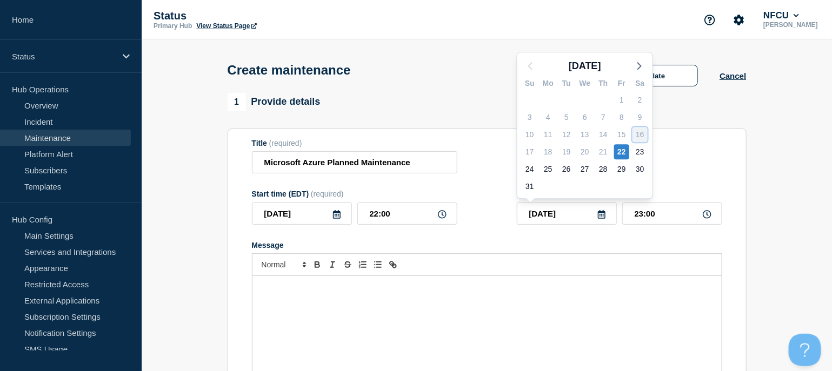
click at [639, 142] on div "16" at bounding box center [639, 134] width 15 height 15
click at [638, 152] on div "23" at bounding box center [639, 151] width 15 height 15
type input "[DATE]"
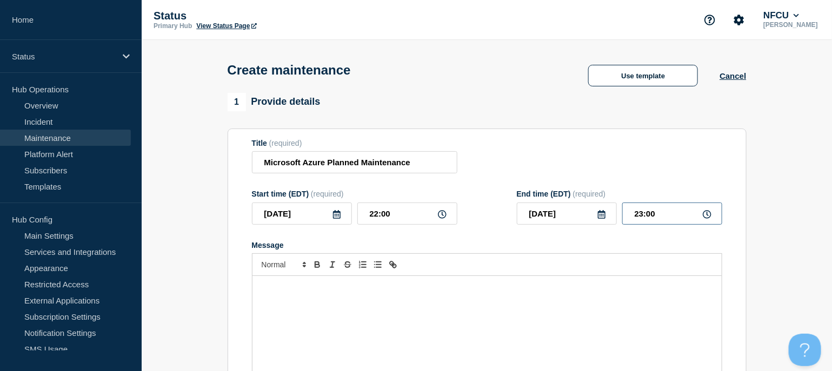
drag, startPoint x: 670, startPoint y: 205, endPoint x: 672, endPoint y: 212, distance: 7.5
click at [669, 205] on input "23:00" at bounding box center [672, 214] width 100 height 22
drag, startPoint x: 676, startPoint y: 215, endPoint x: 572, endPoint y: 211, distance: 103.8
click at [572, 211] on div "[DATE] 23:00" at bounding box center [619, 214] width 205 height 22
type input "06:00"
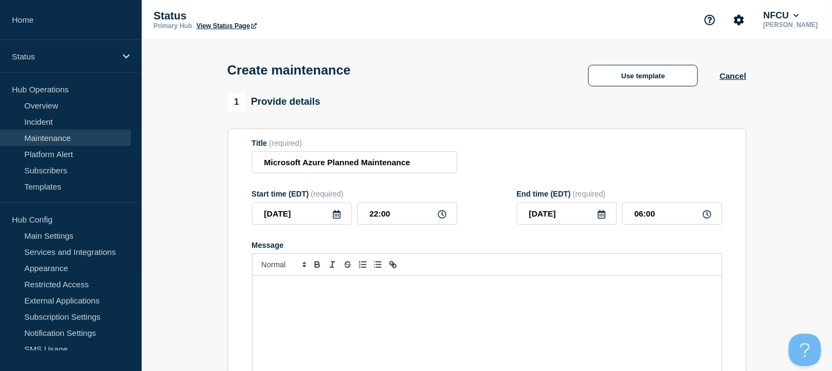
click at [560, 163] on div "Title (required) Microsoft Azure Planned Maintenance" at bounding box center [487, 156] width 470 height 35
click at [291, 296] on div "Message" at bounding box center [486, 341] width 469 height 130
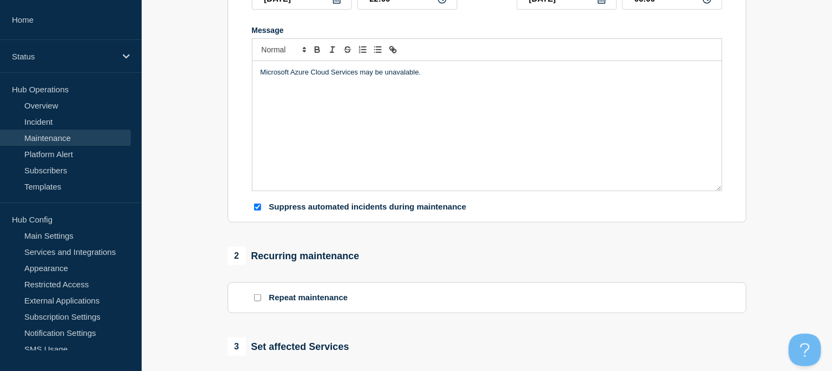
scroll to position [216, 0]
click at [400, 64] on div "Microsoft Azure Cloud Services may be unavalable." at bounding box center [486, 125] width 469 height 130
click at [260, 70] on p "Microsoft Azure Cloud Services may be unavailable." at bounding box center [486, 71] width 453 height 10
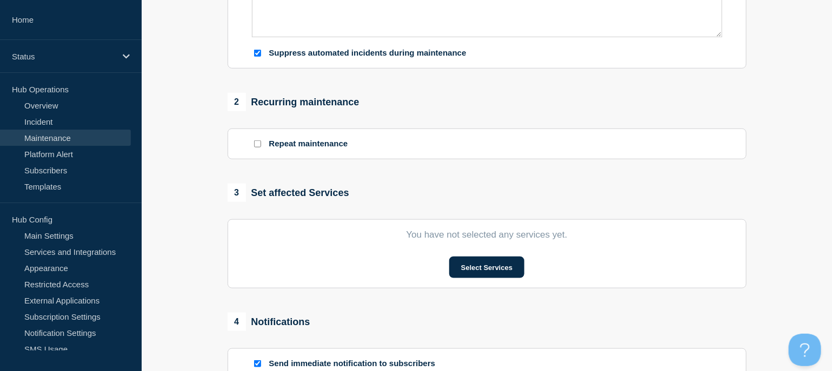
scroll to position [504, 0]
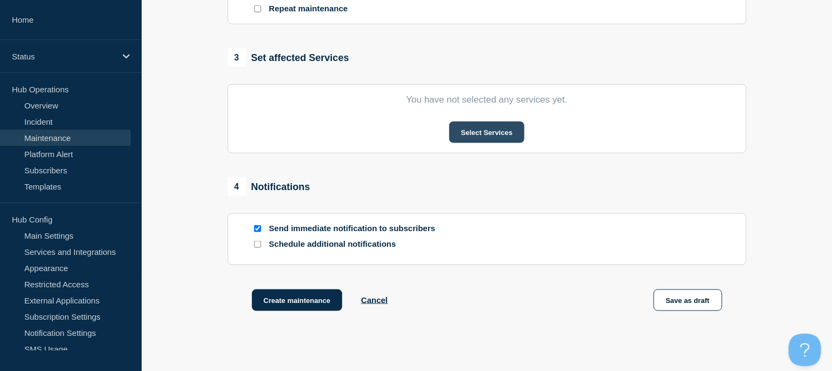
click at [477, 136] on button "Select Services" at bounding box center [486, 133] width 75 height 22
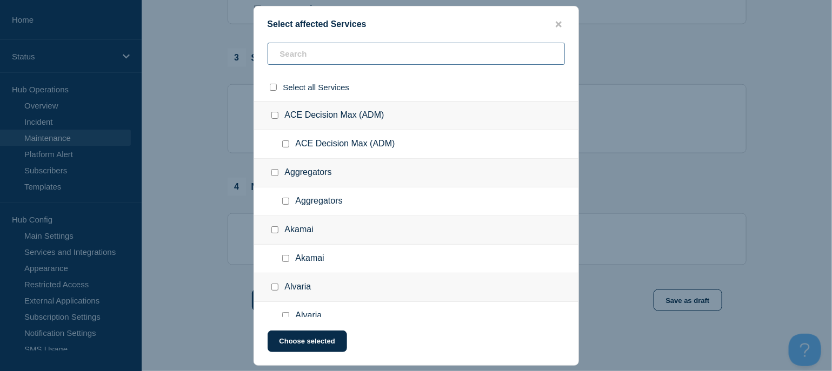
click at [284, 62] on input "text" at bounding box center [416, 54] width 297 height 22
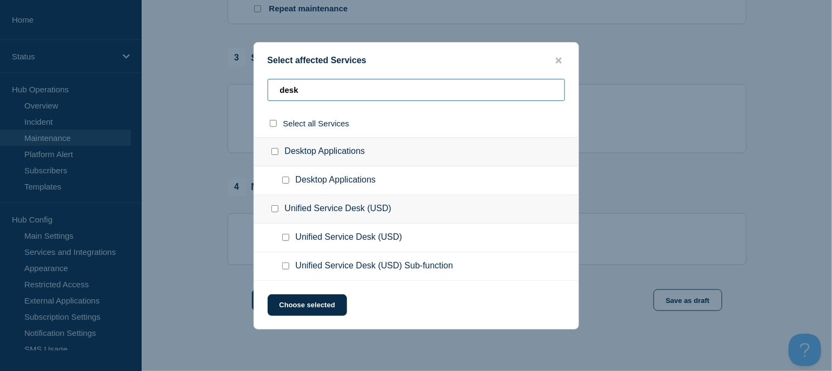
type input "desk"
click at [275, 151] on input "Desktop Applications checkbox" at bounding box center [274, 151] width 7 height 7
checkbox input "true"
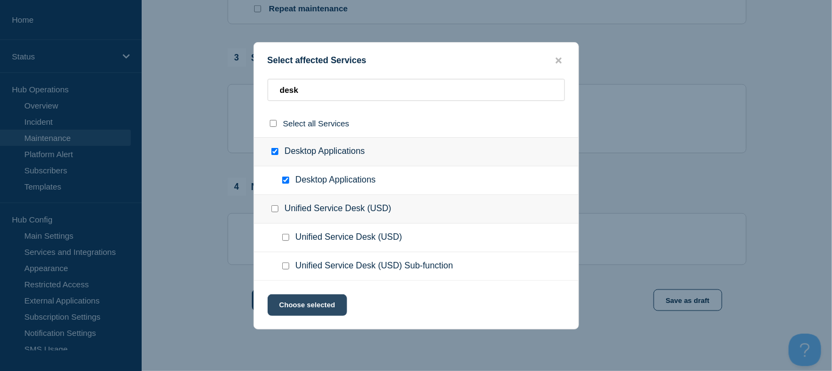
click at [320, 306] on button "Choose selected" at bounding box center [307, 306] width 79 height 22
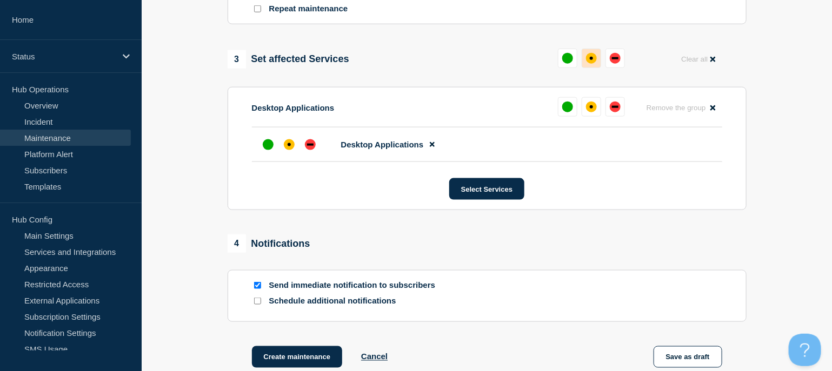
click at [588, 63] on div "affected" at bounding box center [591, 58] width 11 height 11
click at [255, 285] on input "Send immediate notification to subscribers" at bounding box center [257, 285] width 7 height 7
checkbox input "false"
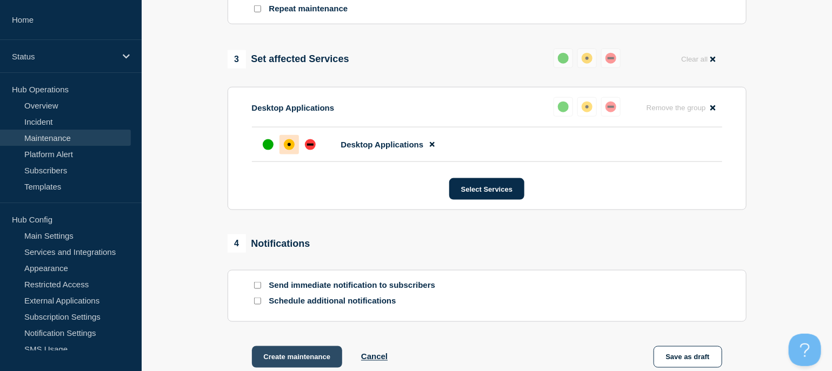
click at [311, 350] on button "Create maintenance" at bounding box center [297, 357] width 91 height 22
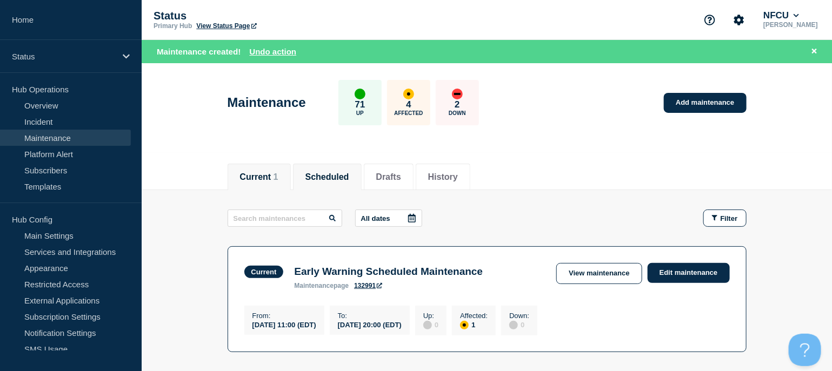
click at [342, 172] on button "Scheduled" at bounding box center [327, 177] width 44 height 10
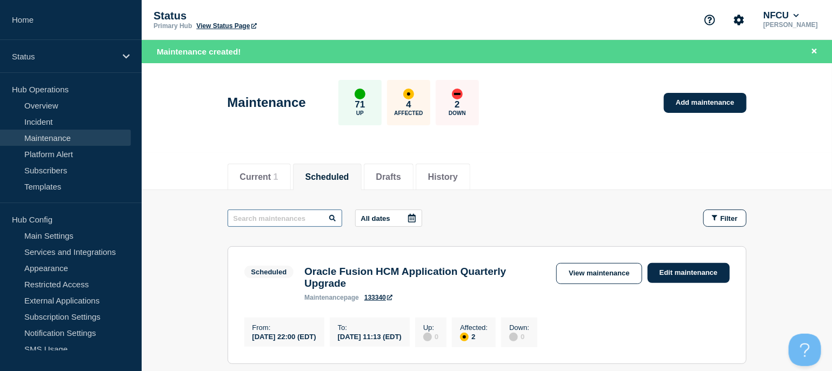
click at [268, 218] on input "text" at bounding box center [285, 218] width 115 height 17
type input "oracl"
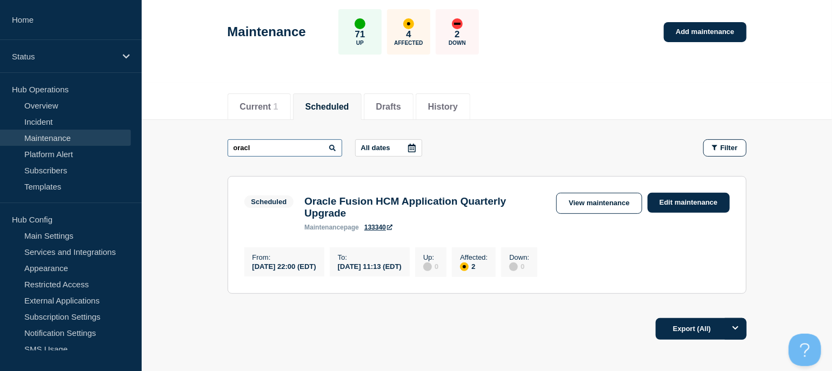
scroll to position [72, 0]
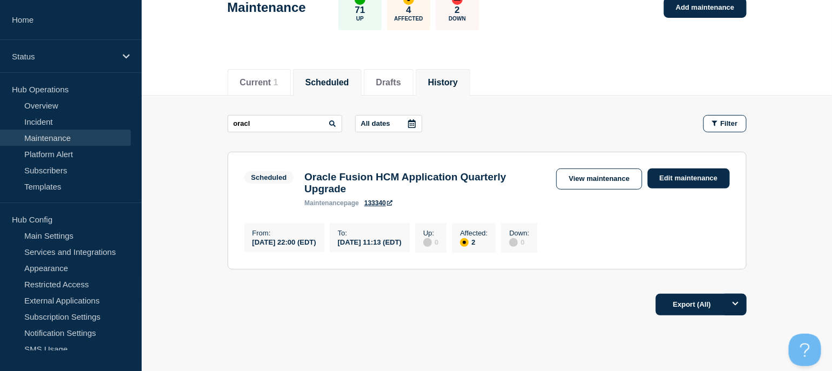
click at [463, 88] on li "History" at bounding box center [443, 82] width 55 height 26
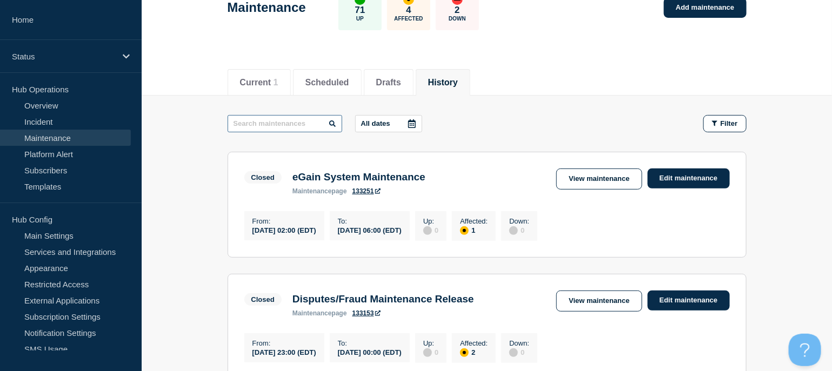
click at [290, 122] on input "text" at bounding box center [285, 123] width 115 height 17
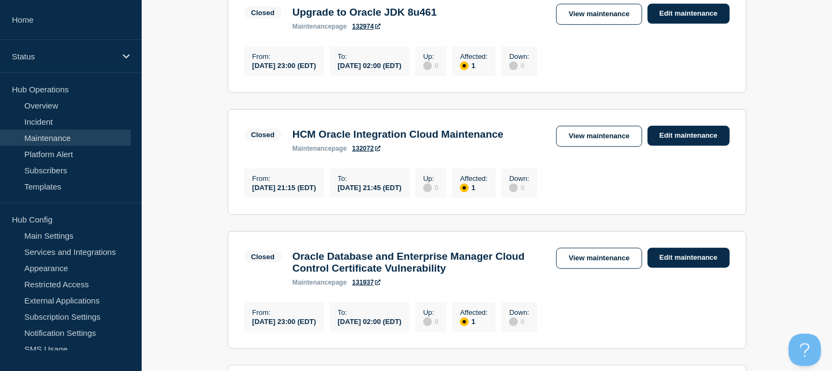
scroll to position [72, 0]
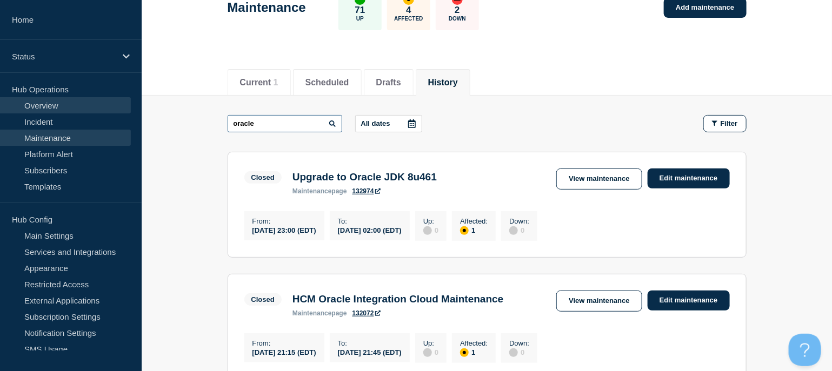
drag, startPoint x: 246, startPoint y: 116, endPoint x: 91, endPoint y: 106, distance: 155.4
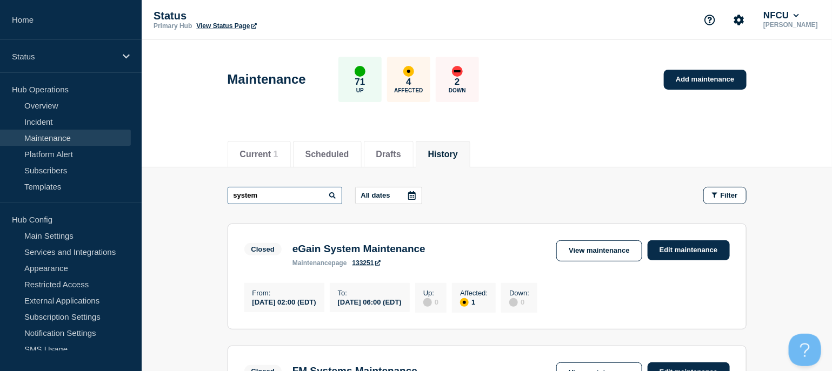
drag, startPoint x: 259, startPoint y: 193, endPoint x: 193, endPoint y: 188, distance: 65.7
type input "hr sys"
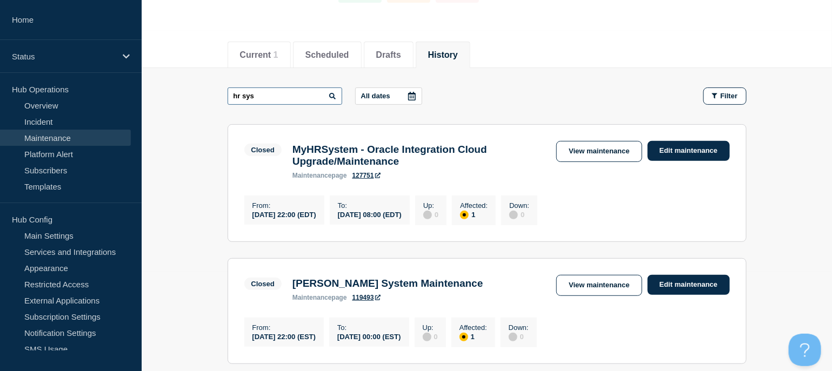
scroll to position [216, 0]
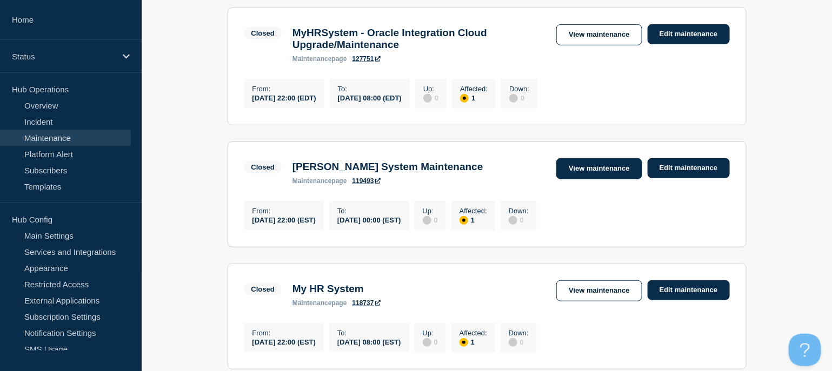
click at [580, 172] on link "View maintenance" at bounding box center [598, 168] width 85 height 21
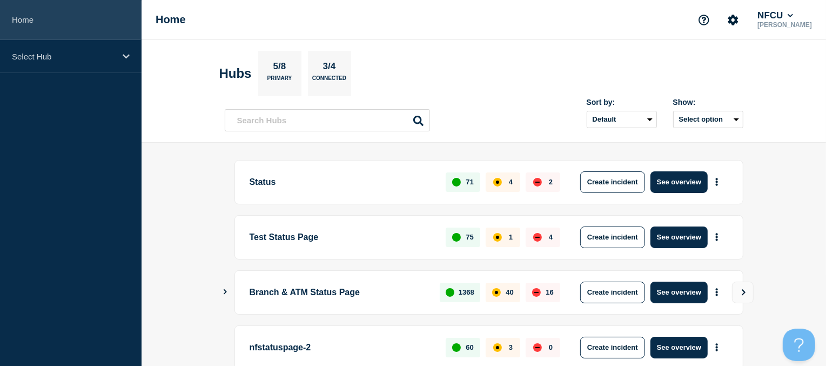
click at [77, 39] on link "Home" at bounding box center [71, 20] width 142 height 40
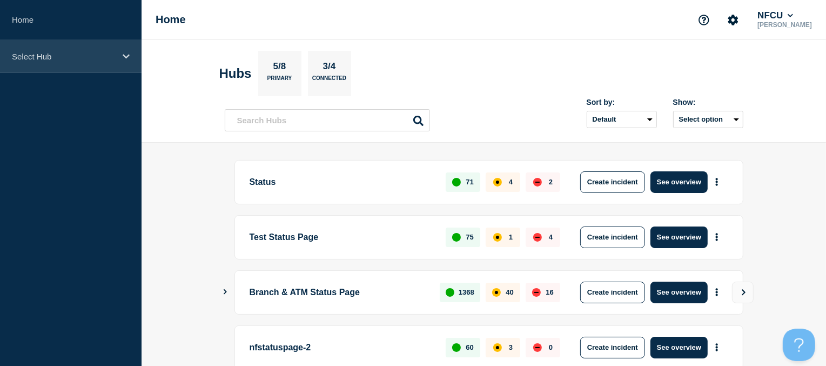
click at [67, 54] on p "Select Hub" at bounding box center [64, 56] width 104 height 9
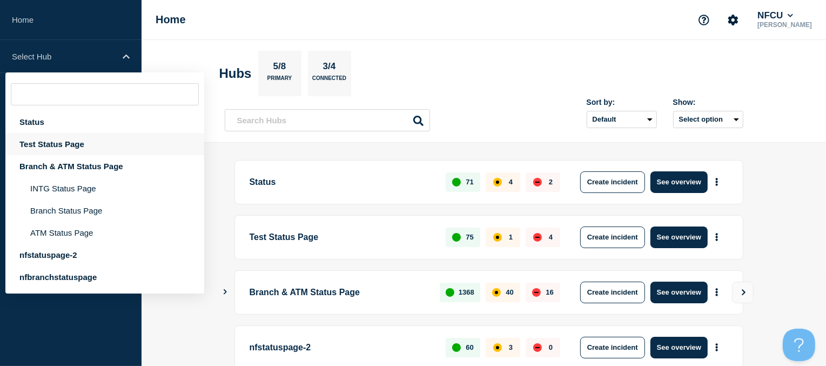
click at [29, 133] on div "Test Status Page" at bounding box center [104, 144] width 199 height 22
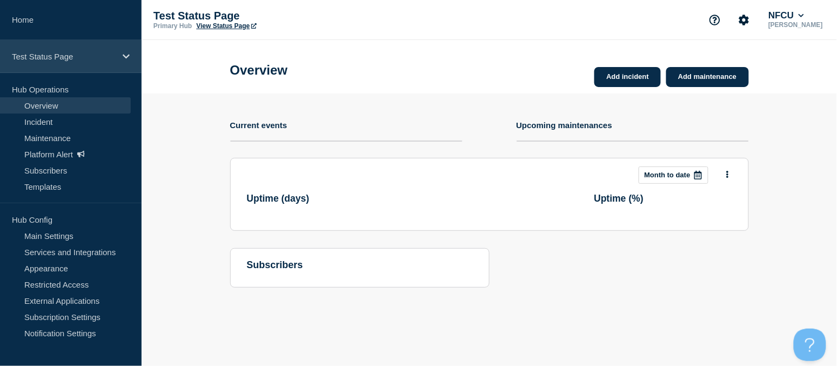
click at [42, 52] on p "Test Status Page" at bounding box center [64, 56] width 104 height 9
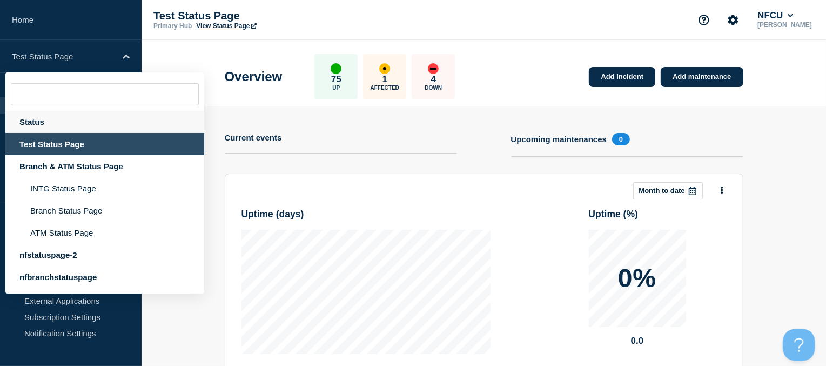
click at [31, 119] on div "Status" at bounding box center [104, 122] width 199 height 22
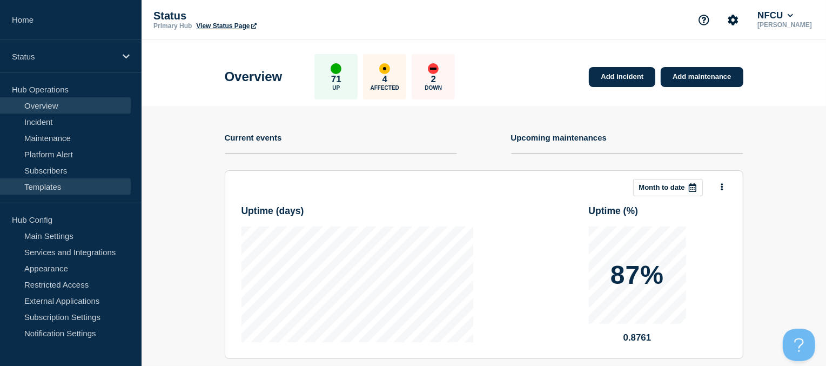
click at [54, 186] on link "Templates" at bounding box center [65, 186] width 131 height 16
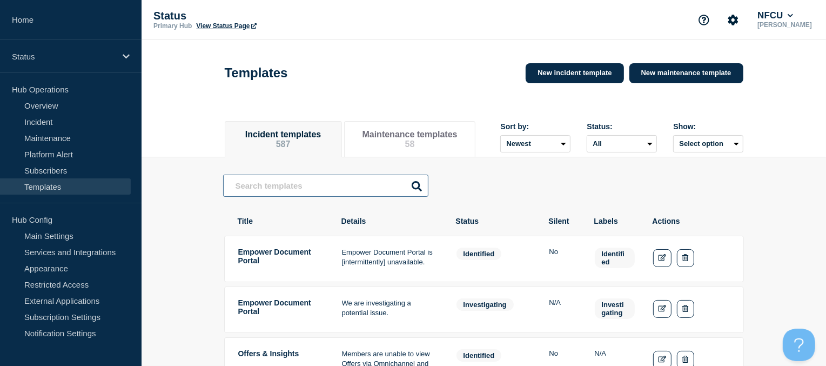
click at [295, 187] on input "text" at bounding box center [325, 186] width 205 height 22
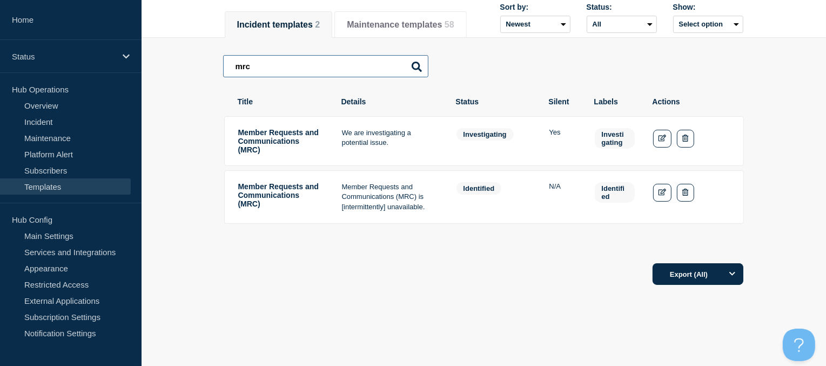
scroll to position [144, 0]
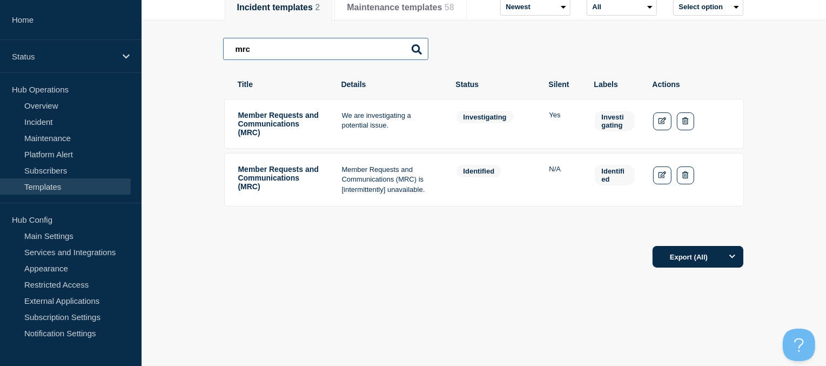
type input "mrc"
click at [245, 206] on tr "Member Requests and Communications (MRC) Member Requests and Communications (MR…" at bounding box center [484, 180] width 520 height 54
click at [249, 195] on td "Member Requests and Communications (MRC)" at bounding box center [281, 179] width 86 height 31
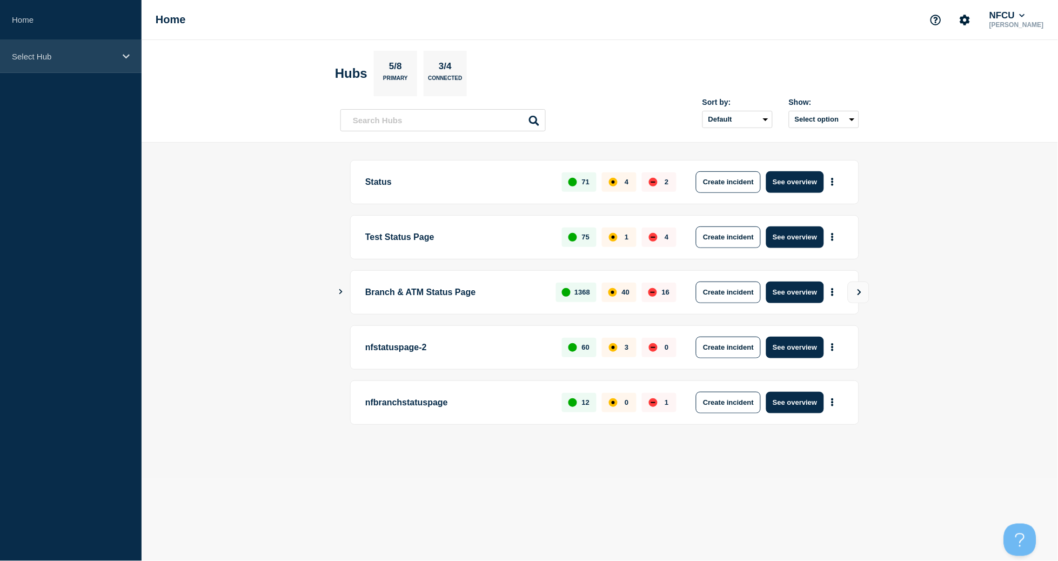
click at [44, 55] on p "Select Hub" at bounding box center [64, 56] width 104 height 9
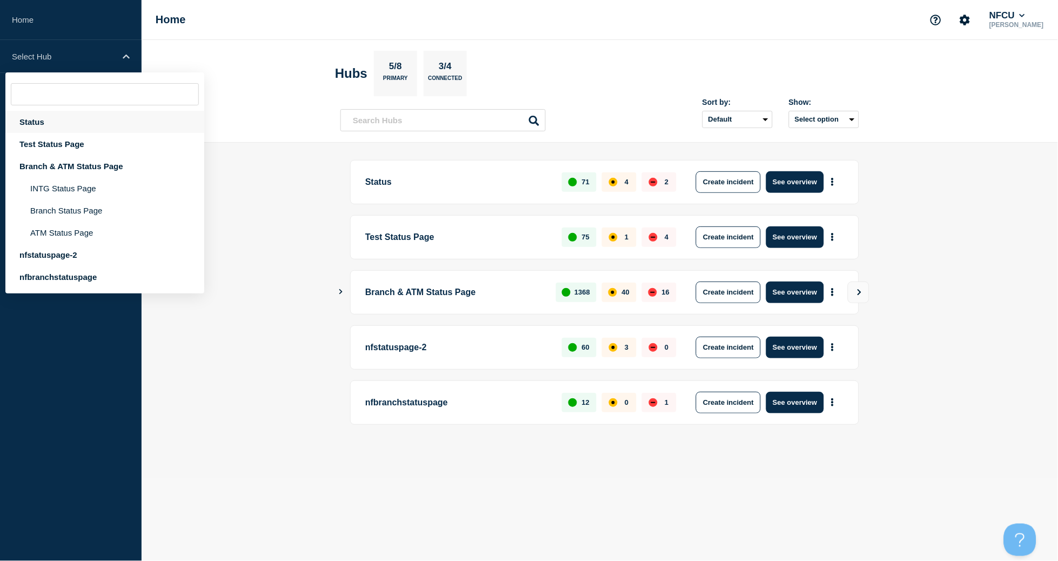
click at [37, 119] on div "Status" at bounding box center [104, 122] width 199 height 22
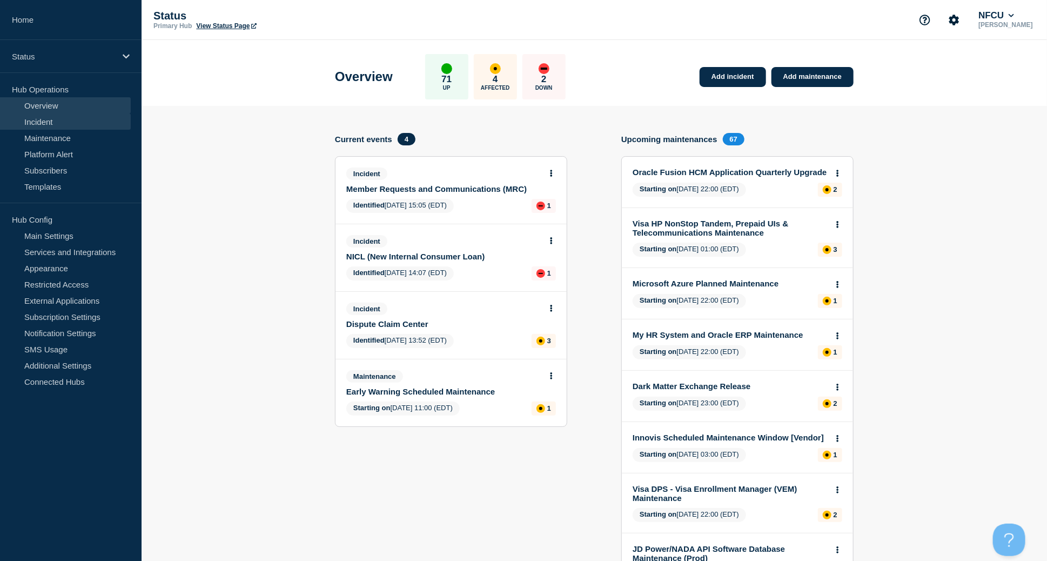
click at [49, 119] on link "Incident" at bounding box center [65, 121] width 131 height 16
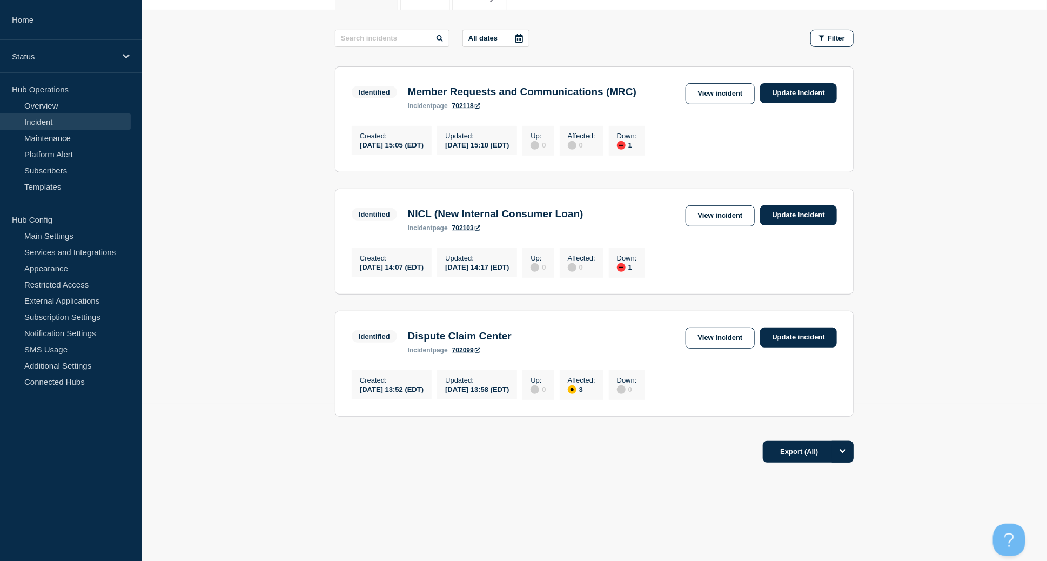
scroll to position [22, 0]
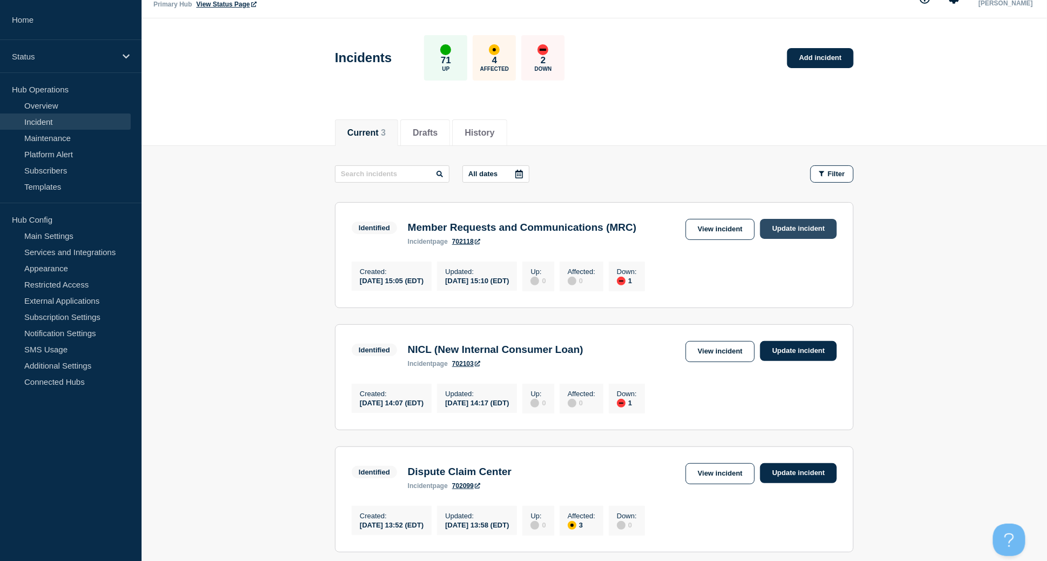
click at [824, 233] on link "Update incident" at bounding box center [798, 229] width 77 height 20
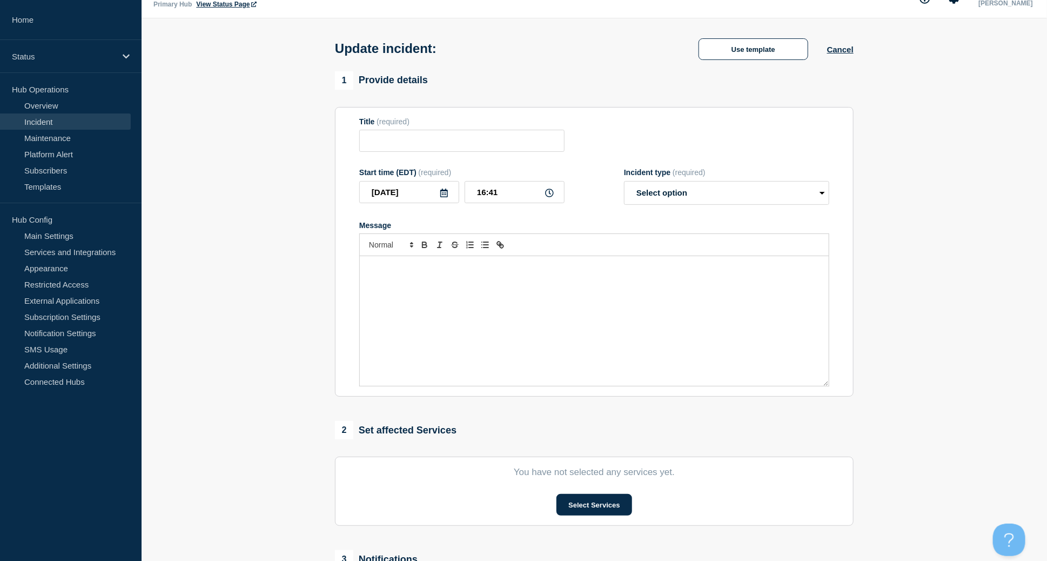
type input "Member Requests and Communications (MRC)"
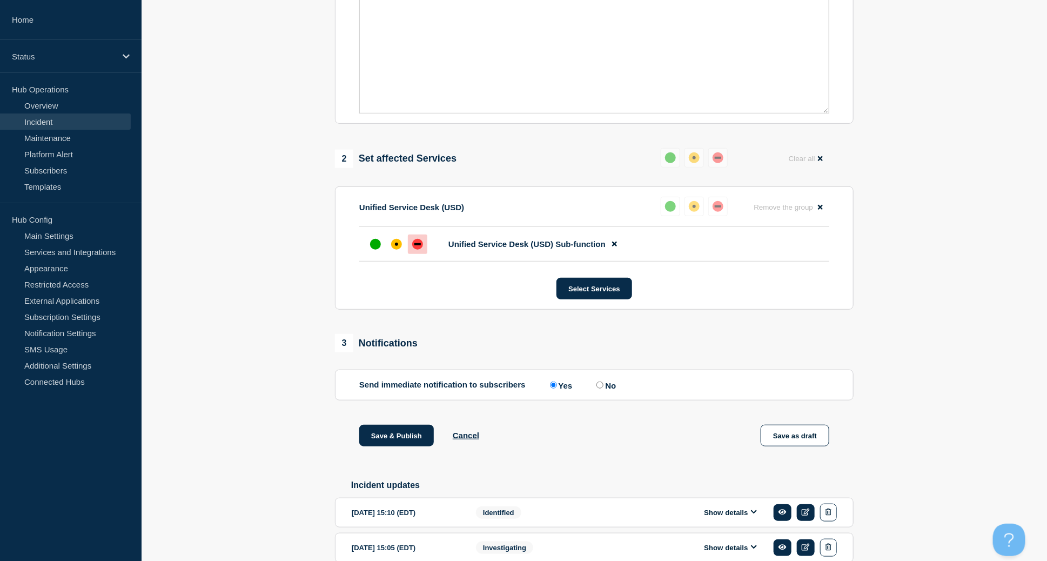
scroll to position [369, 0]
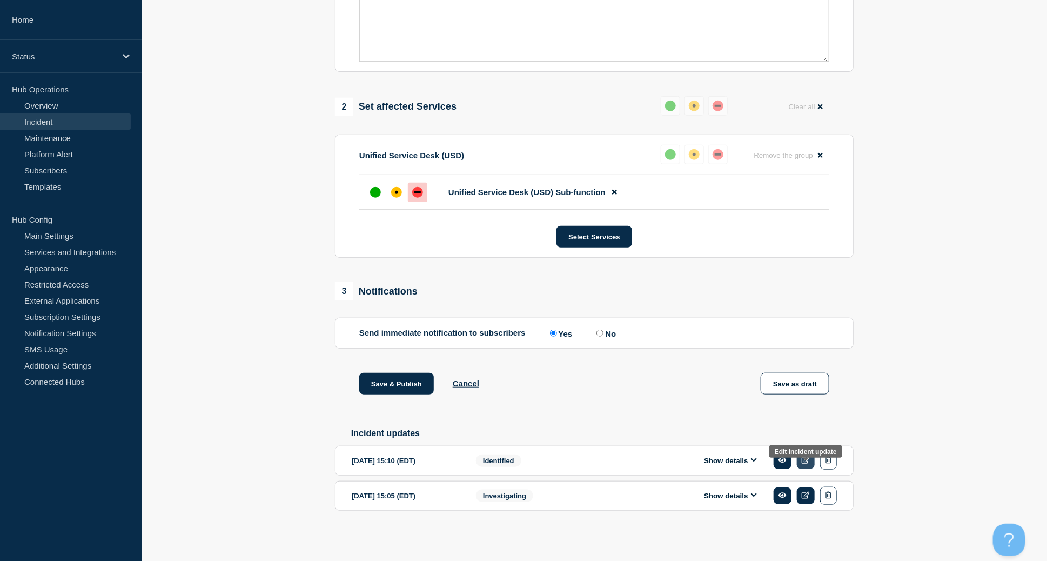
click at [806, 366] on icon at bounding box center [806, 460] width 8 height 7
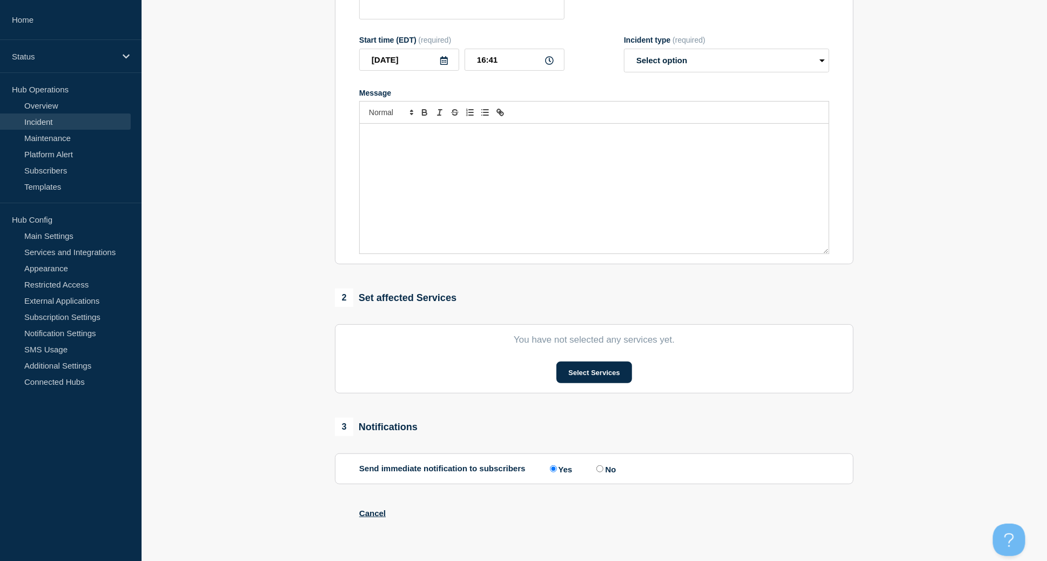
type input "Member Requests and Communications (MRC)"
type input "15:10"
select select "identified"
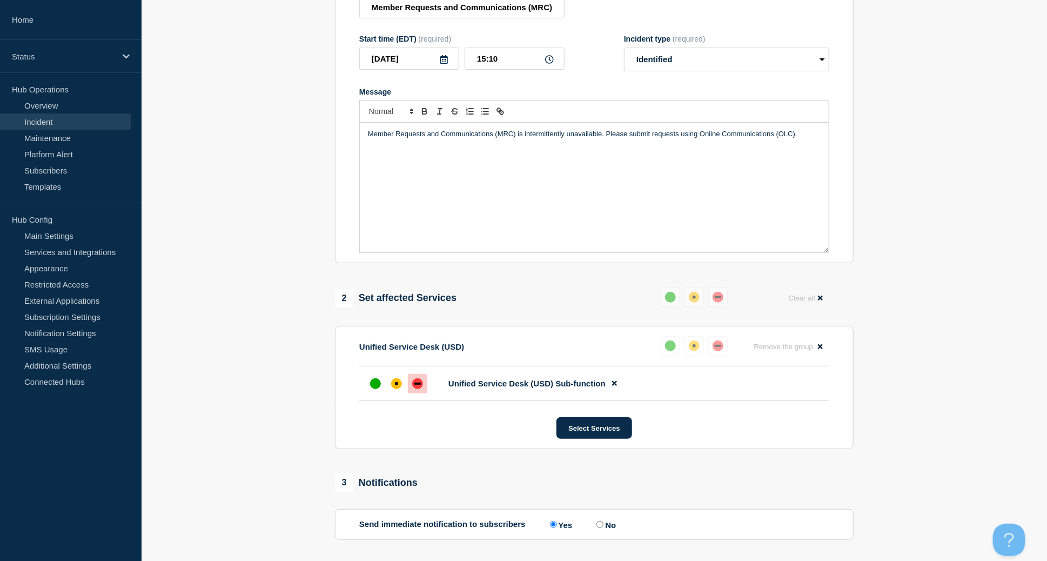
scroll to position [168, 0]
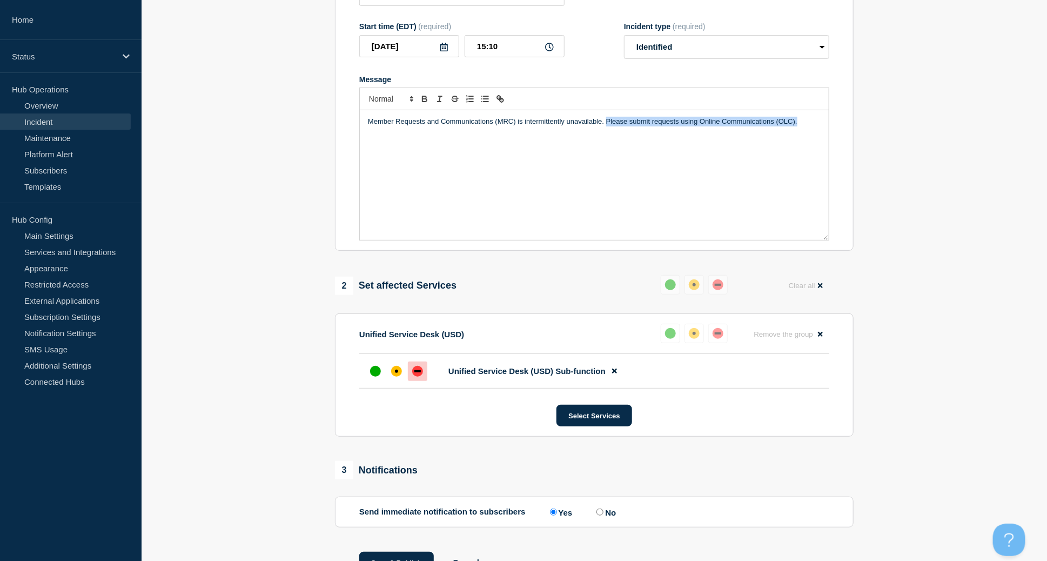
drag, startPoint x: 750, startPoint y: 124, endPoint x: 605, endPoint y: 124, distance: 144.8
click at [605, 124] on p "Member Requests and Communications (MRC) is intermittently unavailable. Please …" at bounding box center [594, 122] width 453 height 10
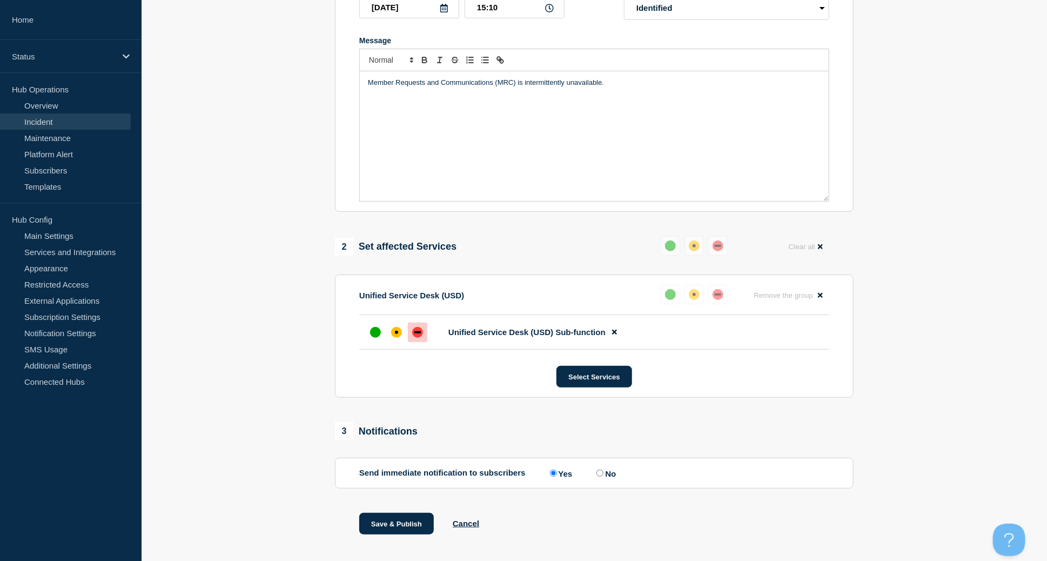
scroll to position [225, 0]
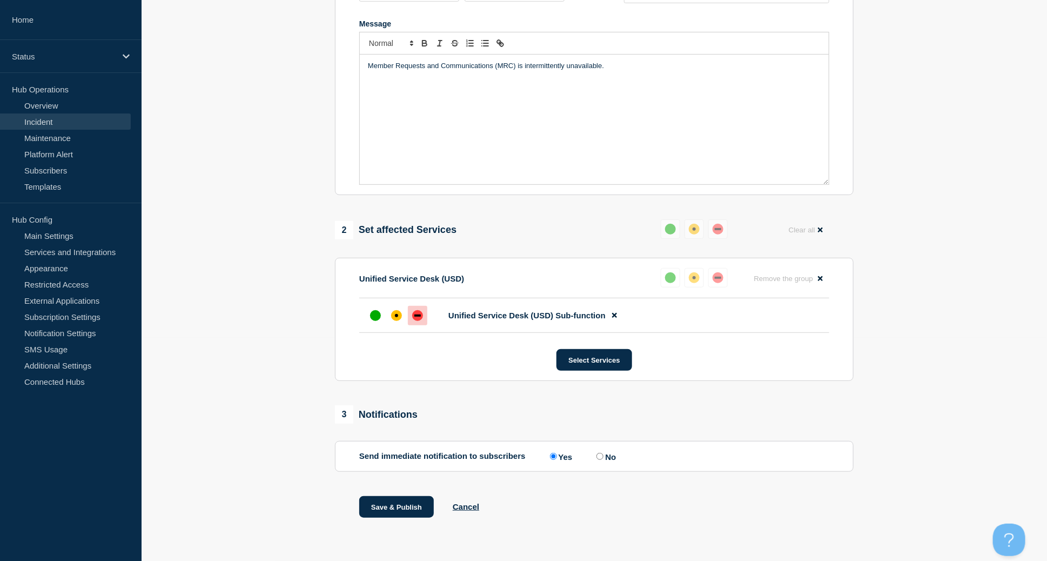
click at [603, 366] on input "No" at bounding box center [600, 456] width 7 height 7
radio input "true"
radio input "false"
click at [422, 366] on button "Save & Publish" at bounding box center [396, 507] width 75 height 22
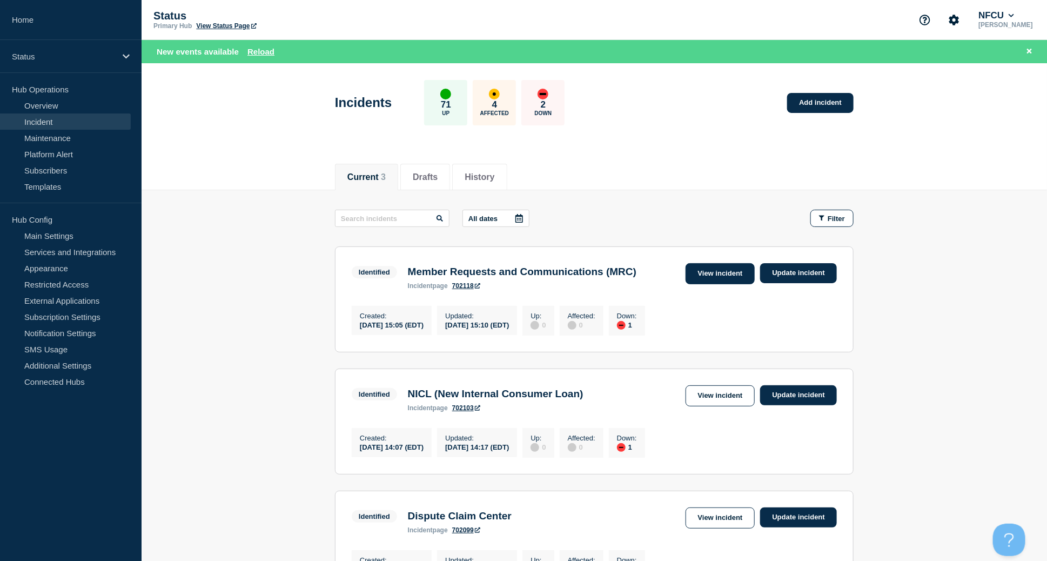
click at [725, 274] on link "View incident" at bounding box center [721, 273] width 70 height 21
